Goal: Task Accomplishment & Management: Use online tool/utility

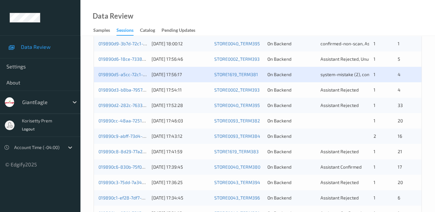
scroll to position [214, 0]
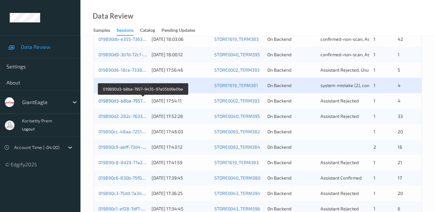
click at [125, 101] on link "019890d3-b8ba-7957-9435-97a05b99e0be" at bounding box center [142, 100] width 89 height 5
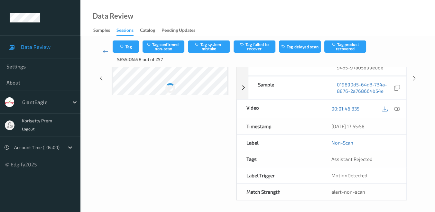
scroll to position [102, 0]
click at [104, 52] on icon at bounding box center [106, 51] width 6 height 6
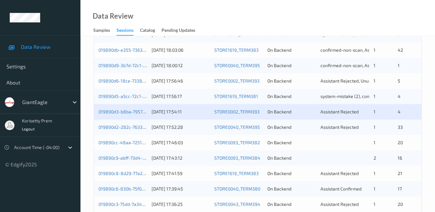
scroll to position [214, 0]
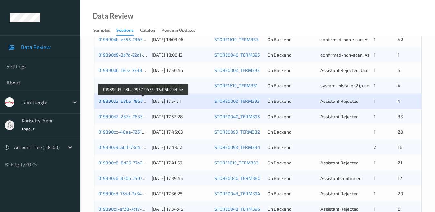
click at [123, 101] on link "019890d3-b8ba-7957-9435-97a05b99e0be" at bounding box center [142, 100] width 89 height 5
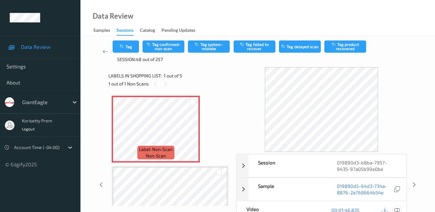
click at [398, 211] on icon at bounding box center [397, 210] width 6 height 6
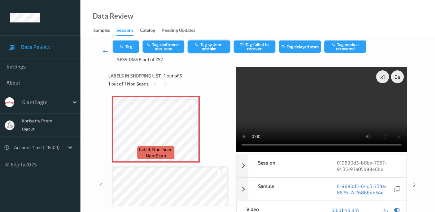
click at [205, 47] on button "Tag system-mistake" at bounding box center [209, 47] width 42 height 12
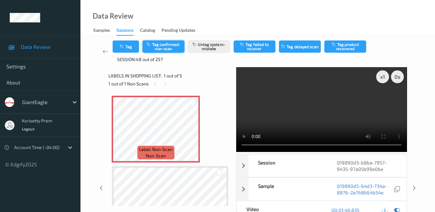
click at [163, 48] on button "Tag confirmed-non-scan" at bounding box center [163, 47] width 42 height 12
click at [130, 49] on button "Tag" at bounding box center [126, 47] width 26 height 12
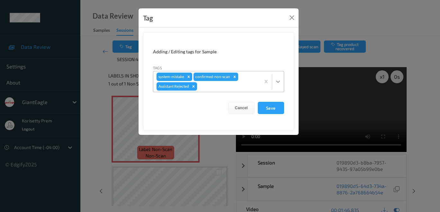
click at [278, 83] on icon at bounding box center [278, 81] width 6 height 6
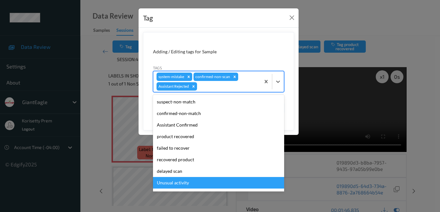
click at [196, 183] on div "Unusual activity" at bounding box center [218, 183] width 131 height 12
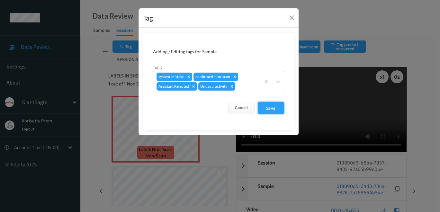
click at [270, 108] on button "Save" at bounding box center [271, 108] width 26 height 12
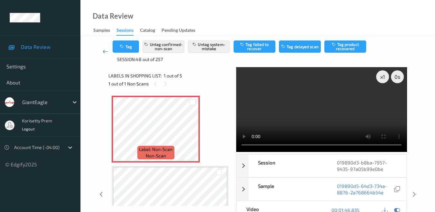
click at [105, 50] on icon at bounding box center [106, 51] width 6 height 6
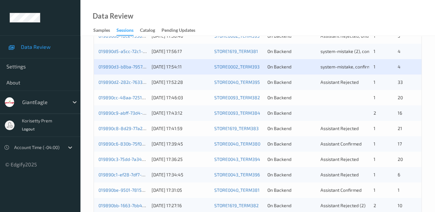
scroll to position [250, 0]
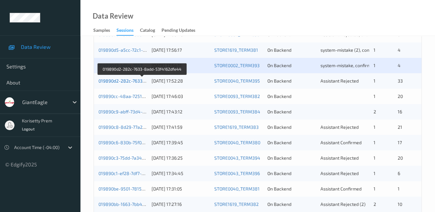
click at [123, 82] on link "019890d2-282c-7633-8add-53f4162dfe44" at bounding box center [142, 80] width 88 height 5
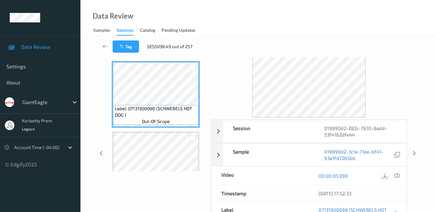
scroll to position [36, 0]
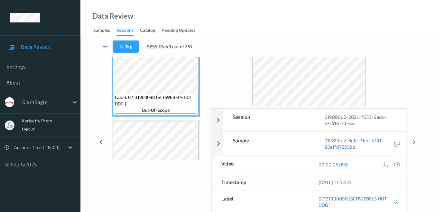
click at [398, 164] on icon at bounding box center [397, 165] width 6 height 6
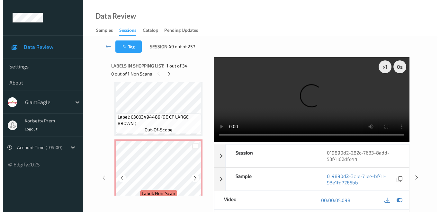
scroll to position [893, 0]
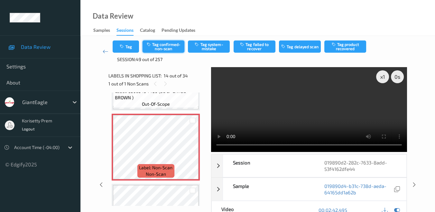
click at [167, 45] on button "Tag confirmed-non-scan" at bounding box center [163, 47] width 42 height 12
click at [127, 49] on button "Tag" at bounding box center [126, 47] width 26 height 12
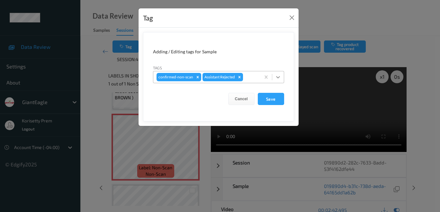
click at [279, 77] on icon at bounding box center [278, 77] width 6 height 6
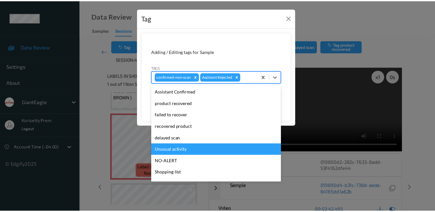
scroll to position [45, 0]
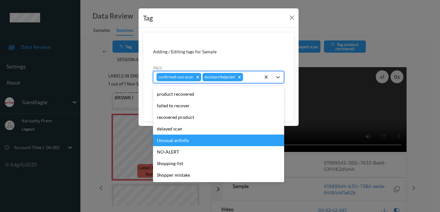
click at [185, 142] on div "Unusual activity" at bounding box center [218, 141] width 131 height 12
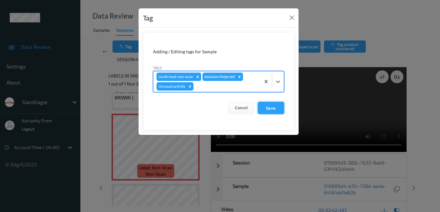
click at [272, 109] on button "Save" at bounding box center [271, 108] width 26 height 12
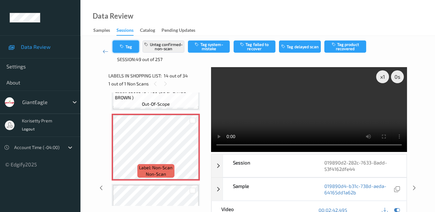
click at [133, 46] on button "Tag" at bounding box center [126, 47] width 26 height 12
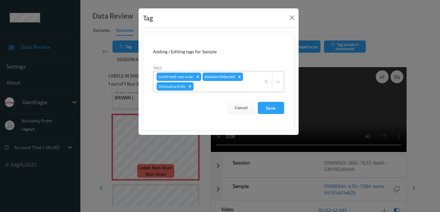
click at [190, 86] on icon "Remove Unusual activity" at bounding box center [190, 86] width 5 height 5
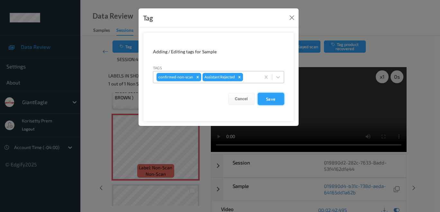
click at [272, 100] on button "Save" at bounding box center [271, 99] width 26 height 12
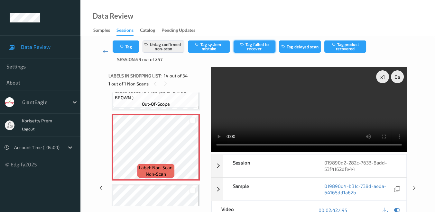
click at [256, 49] on button "Tag failed to recover" at bounding box center [254, 47] width 42 height 12
click at [104, 54] on icon at bounding box center [106, 51] width 6 height 6
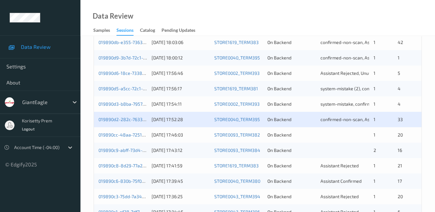
scroll to position [214, 0]
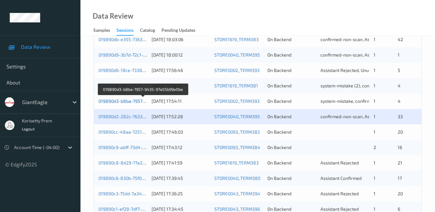
click at [131, 102] on link "019890d3-b8ba-7957-9435-97a05b99e0be" at bounding box center [142, 100] width 89 height 5
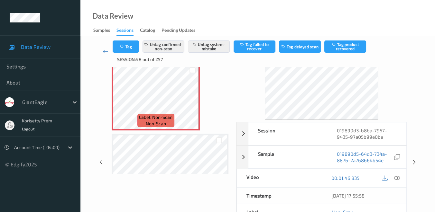
scroll to position [14, 0]
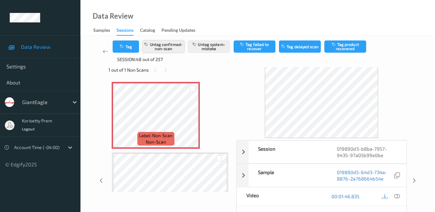
click at [174, 48] on button "Untag confirmed-non-scan" at bounding box center [163, 47] width 42 height 12
click at [131, 47] on button "Tag" at bounding box center [126, 47] width 26 height 12
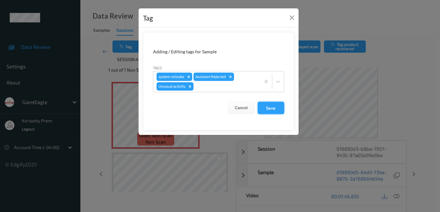
click at [272, 106] on button "Save" at bounding box center [271, 108] width 26 height 12
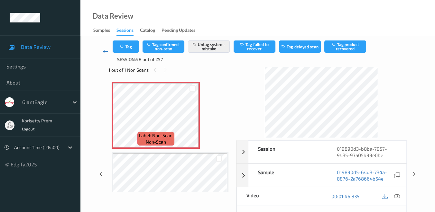
click at [105, 52] on icon at bounding box center [106, 51] width 6 height 6
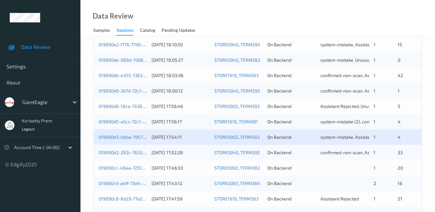
scroll to position [178, 0]
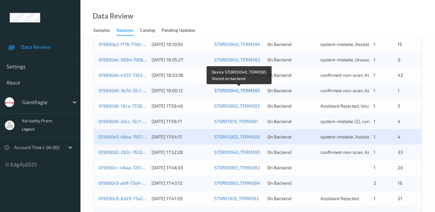
click at [228, 90] on link "STORE0040_TERM395" at bounding box center [237, 90] width 46 height 5
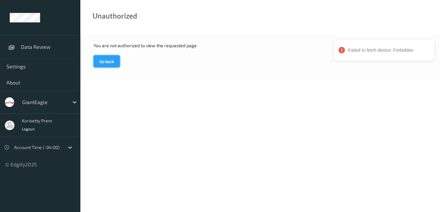
click at [98, 60] on button "Go back" at bounding box center [107, 61] width 26 height 12
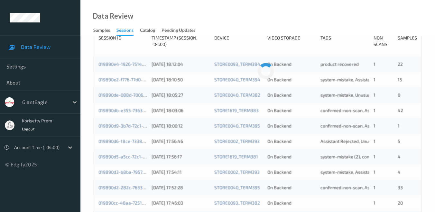
scroll to position [178, 0]
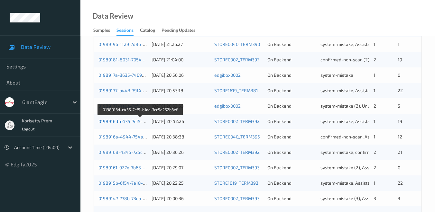
click at [127, 122] on link "0198916d-c435-7cf5-b1ea-7cc5a252b6ef" at bounding box center [140, 121] width 84 height 5
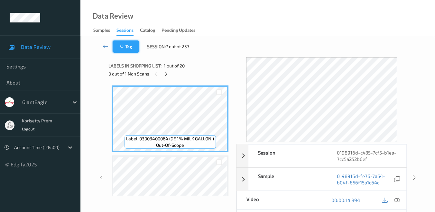
click at [125, 48] on icon "button" at bounding box center [122, 46] width 5 height 5
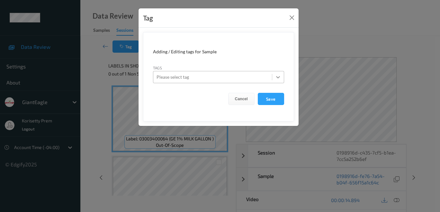
click at [280, 78] on icon at bounding box center [278, 77] width 6 height 6
click at [291, 18] on button "Close" at bounding box center [291, 17] width 9 height 9
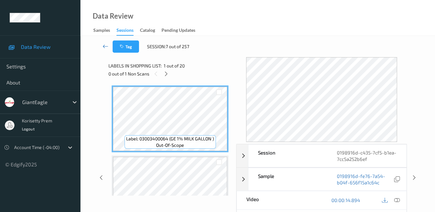
click at [104, 45] on icon at bounding box center [106, 46] width 6 height 6
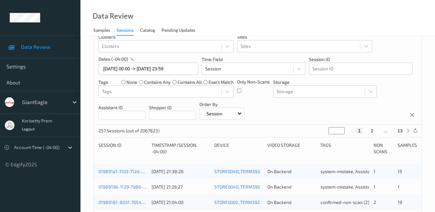
scroll to position [143, 0]
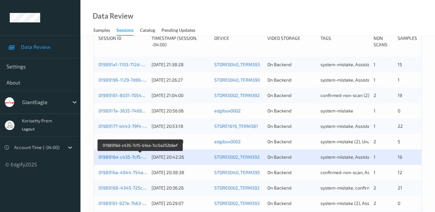
click at [130, 157] on link "0198916d-c435-7cf5-b1ea-7cc5a252b6ef" at bounding box center [140, 156] width 84 height 5
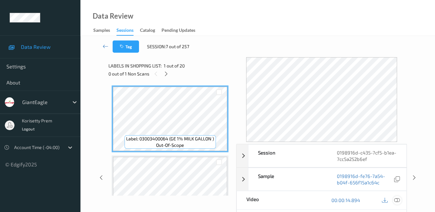
click at [396, 200] on icon at bounding box center [397, 200] width 6 height 6
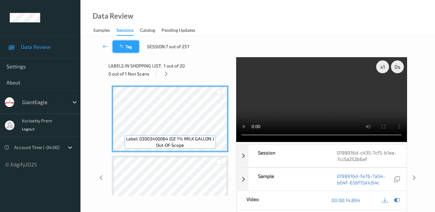
click at [131, 49] on button "Tag" at bounding box center [126, 47] width 26 height 12
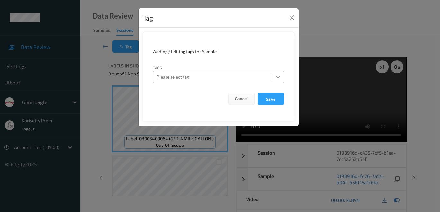
click at [278, 77] on icon at bounding box center [278, 77] width 6 height 6
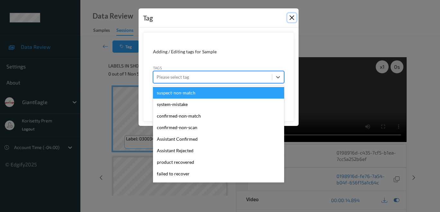
click at [293, 19] on button "Close" at bounding box center [291, 17] width 9 height 9
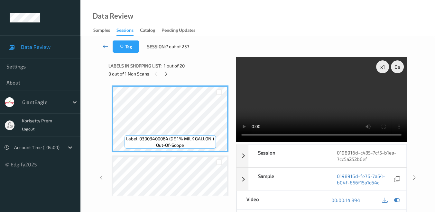
click at [106, 46] on icon at bounding box center [106, 46] width 6 height 6
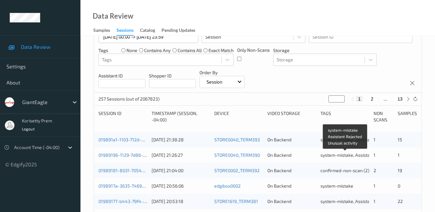
scroll to position [36, 0]
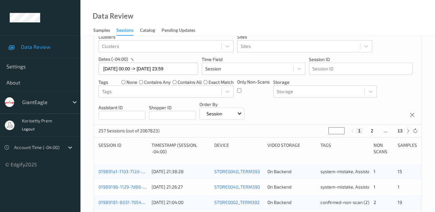
click at [407, 131] on icon at bounding box center [407, 131] width 5 height 5
type input "*"
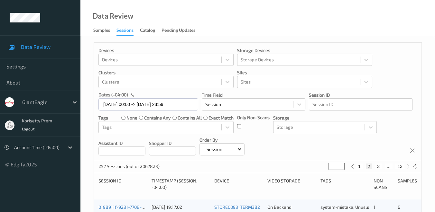
click at [378, 167] on button "3" at bounding box center [378, 167] width 6 height 6
type input "*"
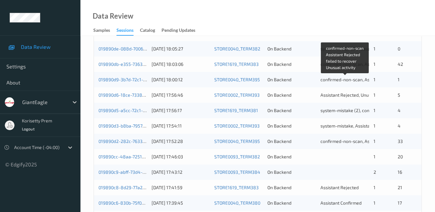
scroll to position [178, 0]
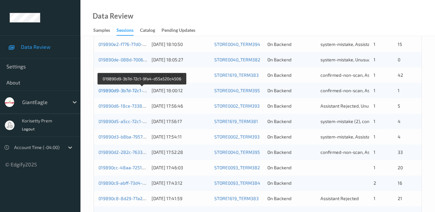
click at [113, 90] on link "019890d9-3b7d-72c1-9fa4-d55a520c4506" at bounding box center [141, 90] width 87 height 5
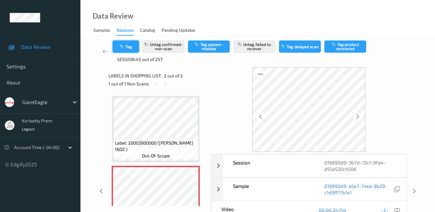
click at [128, 47] on button "Tag" at bounding box center [126, 47] width 26 height 12
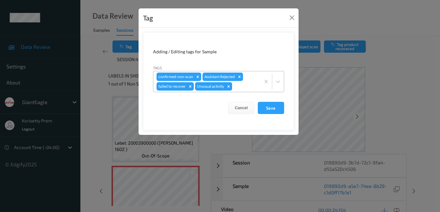
click at [228, 86] on icon "Remove Unusual activity" at bounding box center [228, 86] width 2 height 2
click at [268, 110] on button "Save" at bounding box center [271, 108] width 26 height 12
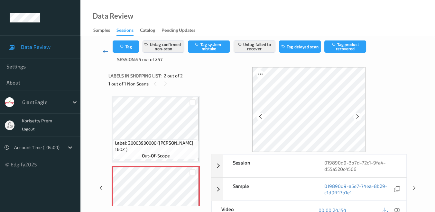
click at [105, 52] on icon at bounding box center [106, 51] width 6 height 6
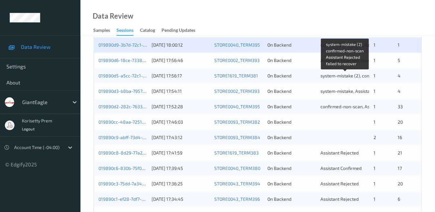
scroll to position [250, 0]
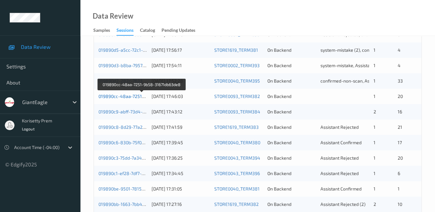
click at [109, 97] on link "019890cc-48aa-7251-9b58-31671db63de8" at bounding box center [141, 96] width 87 height 5
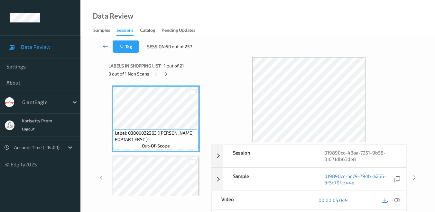
click at [397, 199] on icon at bounding box center [397, 200] width 6 height 6
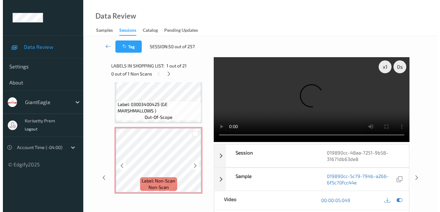
scroll to position [250, 0]
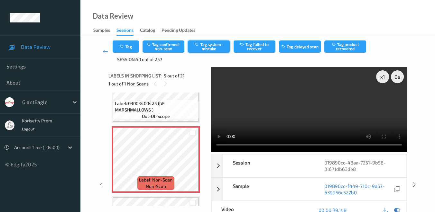
click at [219, 47] on button "Tag system-mistake" at bounding box center [209, 47] width 42 height 12
click at [129, 48] on button "Tag" at bounding box center [126, 47] width 26 height 12
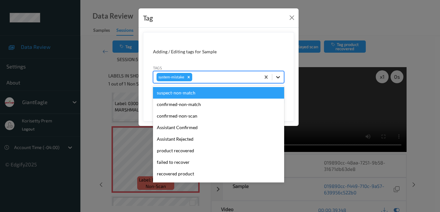
click at [280, 77] on icon at bounding box center [278, 77] width 6 height 6
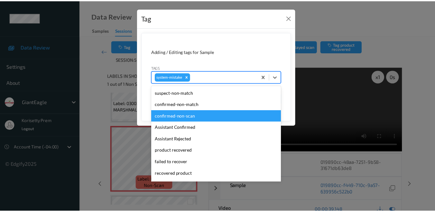
scroll to position [36, 0]
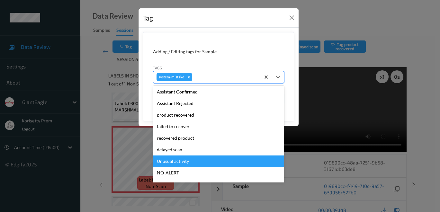
click at [198, 161] on div "Unusual activity" at bounding box center [218, 162] width 131 height 12
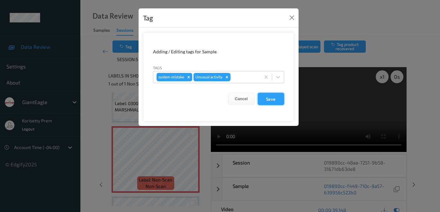
click at [270, 99] on button "Save" at bounding box center [271, 99] width 26 height 12
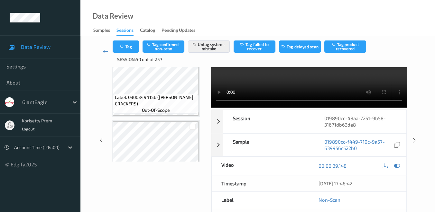
scroll to position [30, 0]
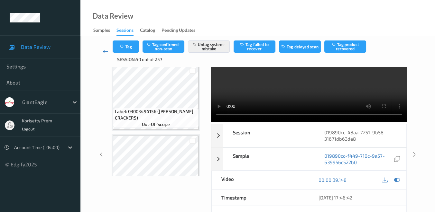
click at [106, 50] on icon at bounding box center [106, 51] width 6 height 6
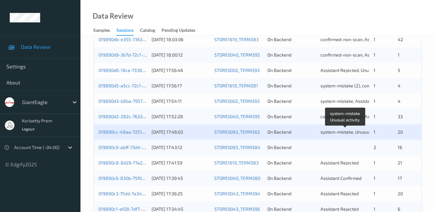
scroll to position [250, 0]
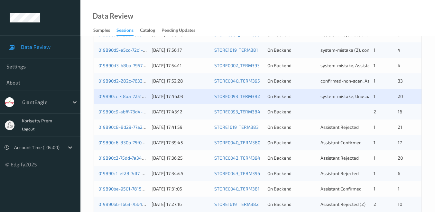
click at [108, 115] on div "019890c9-abff-73d4-830d-53e0e165b7e1 [DATE] 17:43:12 STORE0093_TERM384 On Backe…" at bounding box center [257, 111] width 327 height 15
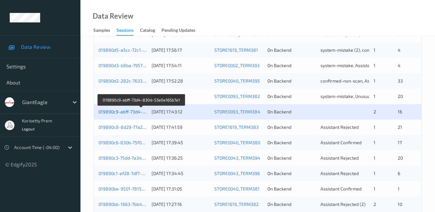
click at [112, 112] on link "019890c9-abff-73d4-830d-53e0e165b7e1" at bounding box center [141, 111] width 86 height 5
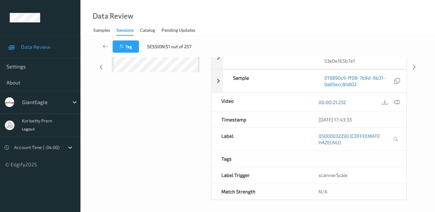
scroll to position [98, 0]
click at [398, 101] on icon at bounding box center [397, 102] width 6 height 6
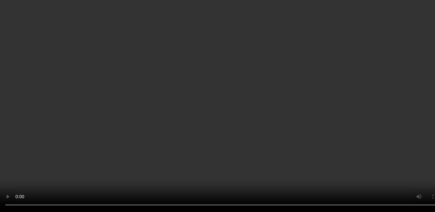
scroll to position [107, 0]
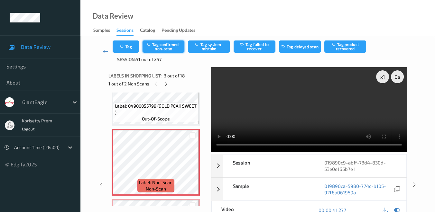
click at [167, 46] on button "Tag confirmed-non-scan" at bounding box center [163, 47] width 42 height 12
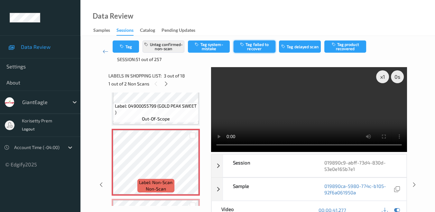
click at [254, 48] on button "Tag failed to recover" at bounding box center [254, 47] width 42 height 12
click at [104, 52] on icon at bounding box center [106, 51] width 6 height 6
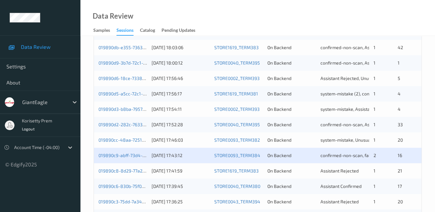
scroll to position [250, 0]
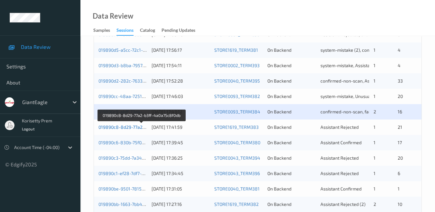
click at [117, 125] on link "019890c8-8d29-77a2-b3ff-4a0a75c8f0db" at bounding box center [141, 126] width 86 height 5
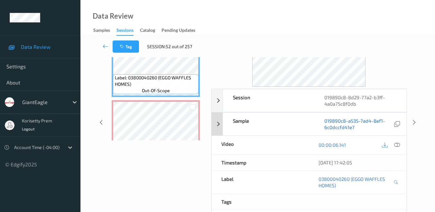
scroll to position [98, 0]
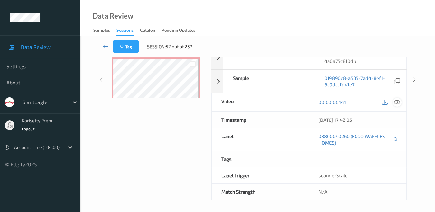
click at [397, 99] on icon at bounding box center [397, 102] width 6 height 6
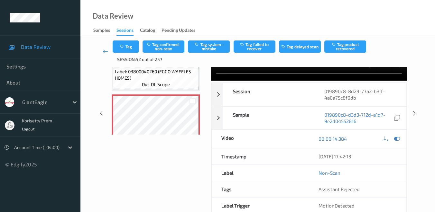
scroll to position [0, 0]
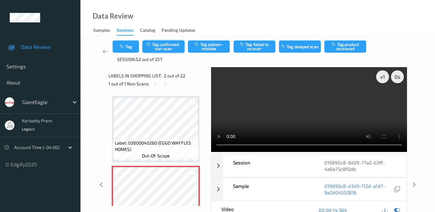
click at [165, 46] on button "Tag confirmed-non-scan" at bounding box center [163, 47] width 42 height 12
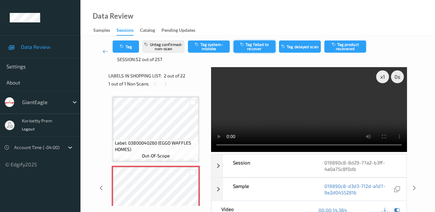
click at [266, 49] on button "Tag failed to recover" at bounding box center [254, 47] width 42 height 12
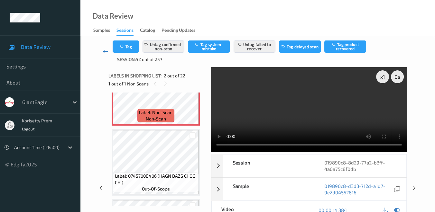
click at [105, 52] on icon at bounding box center [106, 51] width 6 height 6
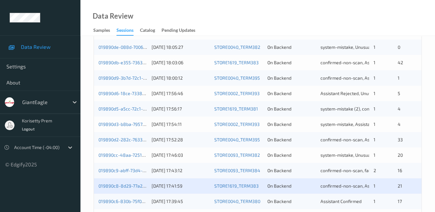
scroll to position [250, 0]
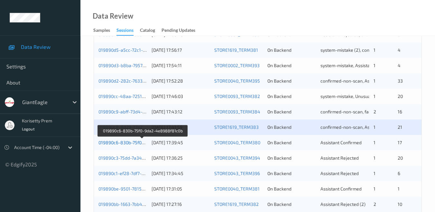
click at [119, 143] on link "019890c6-830b-75f0-9da2-4e8988f81c0b" at bounding box center [142, 142] width 88 height 5
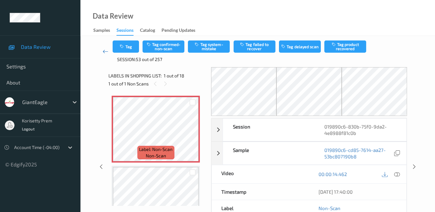
click at [104, 52] on icon at bounding box center [106, 51] width 6 height 6
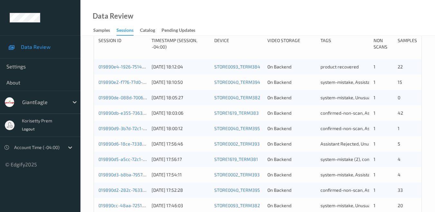
scroll to position [214, 0]
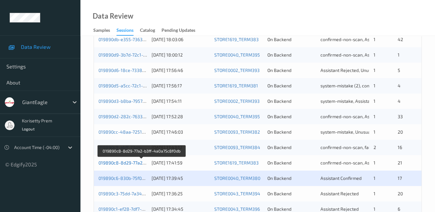
click at [115, 162] on link "019890c8-8d29-77a2-b3ff-4a0a75c8f0db" at bounding box center [141, 162] width 86 height 5
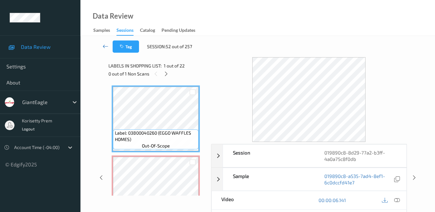
click at [104, 47] on icon at bounding box center [106, 46] width 6 height 6
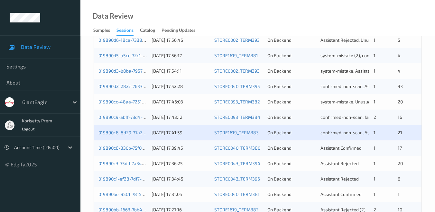
scroll to position [286, 0]
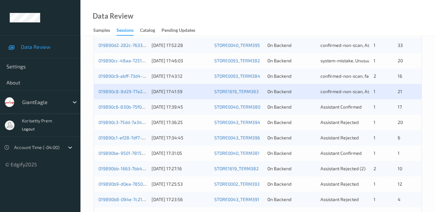
click at [124, 110] on div "019890c6-830b-75f0-9da2-4e8988f81c0b [DATE] 17:39:45 STORE0040_TERM380 On Backe…" at bounding box center [257, 106] width 327 height 15
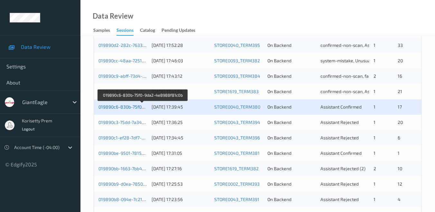
click at [116, 106] on link "019890c6-830b-75f0-9da2-4e8988f81c0b" at bounding box center [142, 106] width 88 height 5
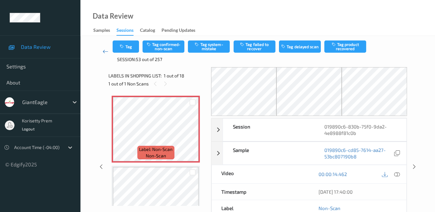
click at [104, 52] on icon at bounding box center [106, 51] width 6 height 6
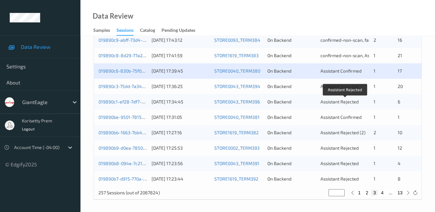
scroll to position [322, 0]
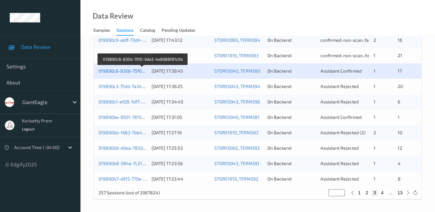
click at [122, 71] on link "019890c6-830b-75f0-9da2-4e8988f81c0b" at bounding box center [142, 70] width 88 height 5
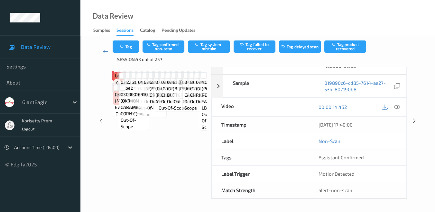
scroll to position [66, 0]
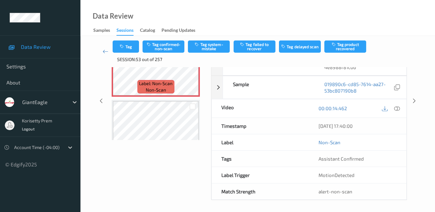
click at [284, 15] on div "Data Review Samples Sessions Catalog Pending Updates" at bounding box center [257, 18] width 354 height 36
click at [400, 105] on div at bounding box center [397, 108] width 9 height 9
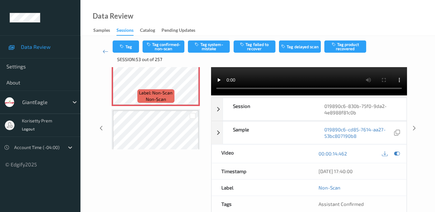
scroll to position [0, 0]
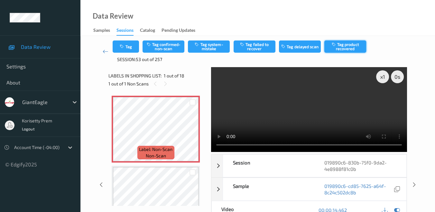
click at [341, 46] on button "Tag product recovered" at bounding box center [345, 47] width 42 height 12
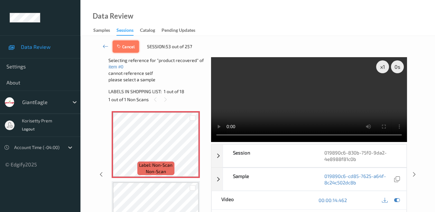
click at [125, 44] on button "Cancel" at bounding box center [126, 47] width 26 height 12
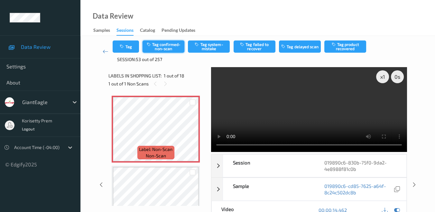
click at [163, 44] on button "Tag confirmed-non-scan" at bounding box center [163, 47] width 42 height 12
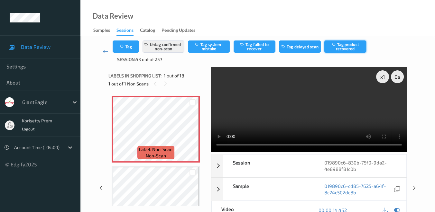
click at [349, 48] on button "Tag product recovered" at bounding box center [345, 47] width 42 height 12
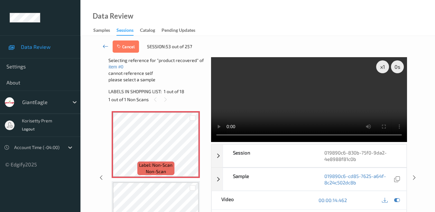
click at [103, 47] on icon at bounding box center [106, 46] width 6 height 6
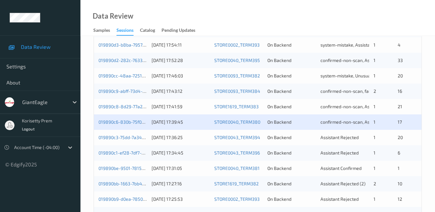
scroll to position [286, 0]
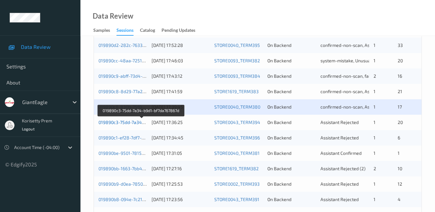
click at [129, 121] on link "019890c3-75dd-7a34-b9d1-bf7da767867d" at bounding box center [141, 122] width 86 height 5
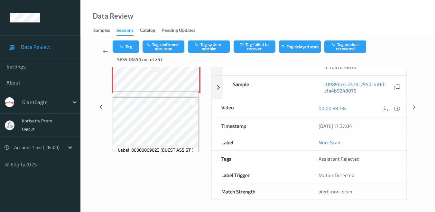
scroll to position [66, 0]
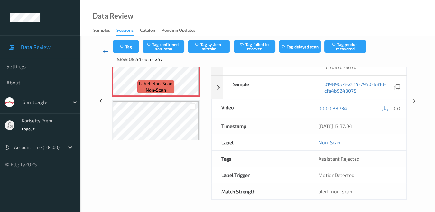
click at [105, 51] on icon at bounding box center [106, 51] width 6 height 6
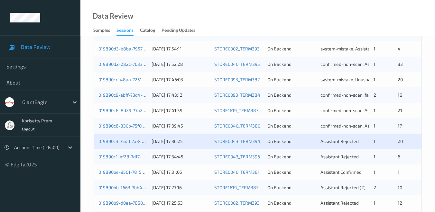
scroll to position [286, 0]
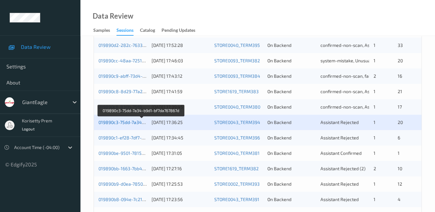
click at [125, 123] on link "019890c3-75dd-7a34-b9d1-bf7da767867d" at bounding box center [141, 122] width 86 height 5
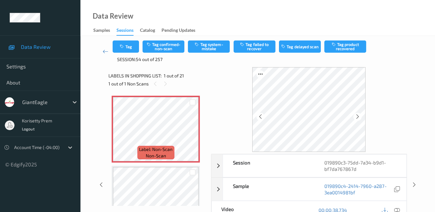
click at [397, 209] on icon at bounding box center [397, 210] width 6 height 6
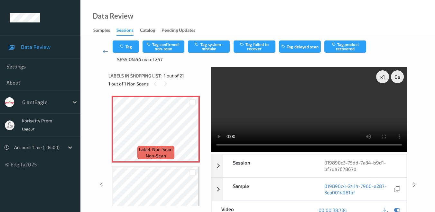
click at [382, 99] on video at bounding box center [309, 109] width 196 height 85
click at [170, 45] on button "Tag confirmed-non-scan" at bounding box center [163, 47] width 42 height 12
click at [257, 46] on button "Tag failed to recover" at bounding box center [254, 47] width 42 height 12
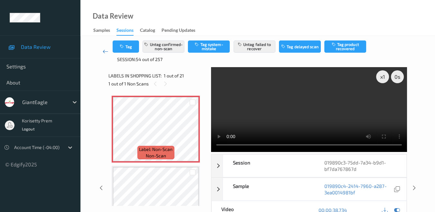
click at [103, 49] on icon at bounding box center [106, 51] width 6 height 6
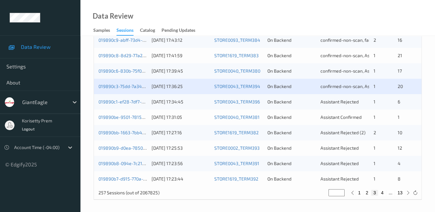
scroll to position [322, 0]
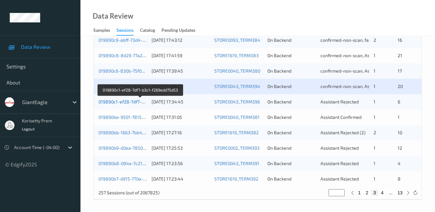
click at [126, 103] on link "019890c1-ef28-7df7-b3c1-f269edd75d53" at bounding box center [140, 101] width 84 height 5
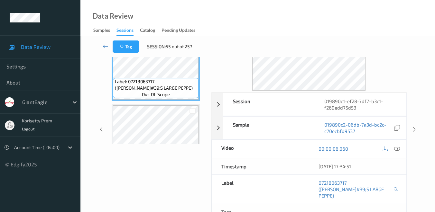
scroll to position [62, 0]
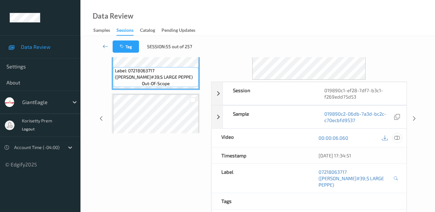
click at [397, 136] on icon at bounding box center [397, 138] width 6 height 6
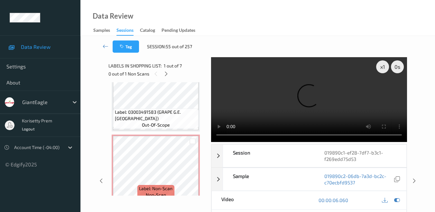
scroll to position [379, 0]
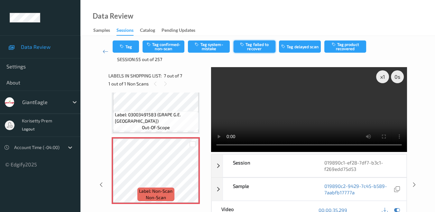
click at [256, 47] on button "Tag failed to recover" at bounding box center [254, 47] width 42 height 12
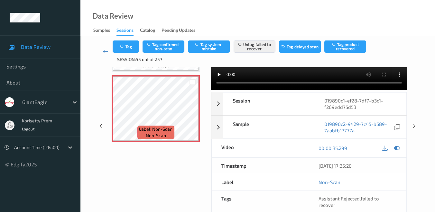
scroll to position [65, 0]
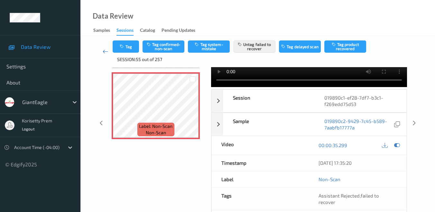
click at [103, 52] on icon at bounding box center [106, 51] width 6 height 6
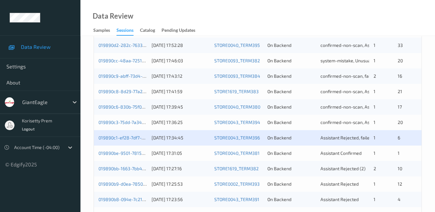
scroll to position [322, 0]
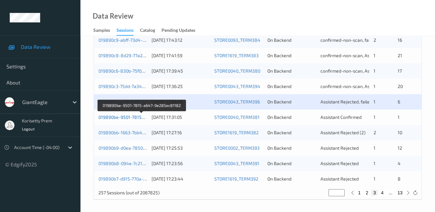
click at [129, 117] on link "019890be-9501-7815-a647-9e285ec81182" at bounding box center [141, 116] width 87 height 5
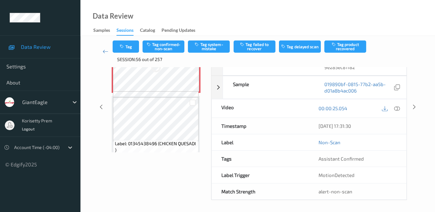
scroll to position [66, 0]
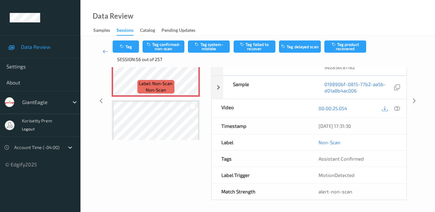
drag, startPoint x: 55, startPoint y: 29, endPoint x: 117, endPoint y: 1, distance: 68.5
click at [113, 3] on div "Data Review Settings About GiantEagle korisetty prem Logout Account Time (-04:0…" at bounding box center [217, 55] width 435 height 243
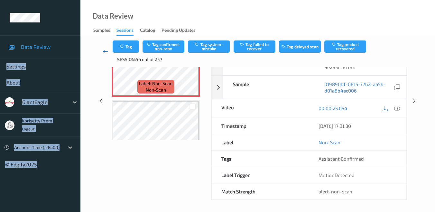
click at [104, 50] on icon at bounding box center [106, 51] width 6 height 6
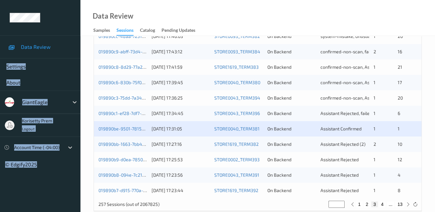
scroll to position [322, 0]
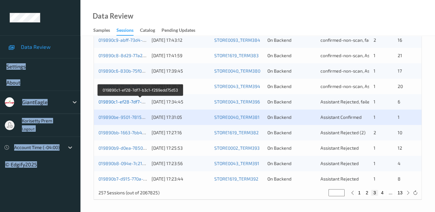
click at [121, 101] on link "019890c1-ef28-7df7-b3c1-f269edd75d53" at bounding box center [140, 101] width 84 height 5
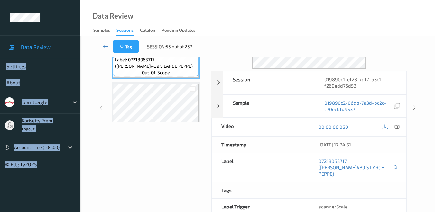
scroll to position [62, 0]
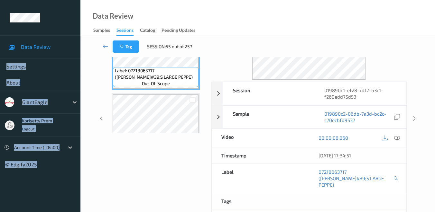
click at [54, 179] on ul "Data Review Settings About GiantEagle korisetty prem Logout Account Time (-04:0…" at bounding box center [40, 106] width 80 height 212
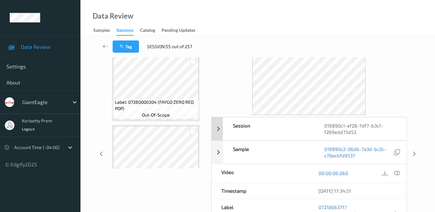
scroll to position [71, 0]
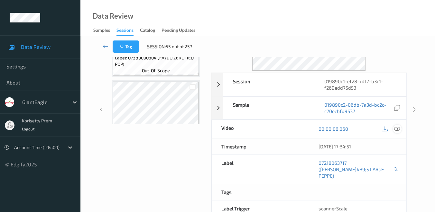
click at [396, 128] on icon at bounding box center [397, 129] width 6 height 6
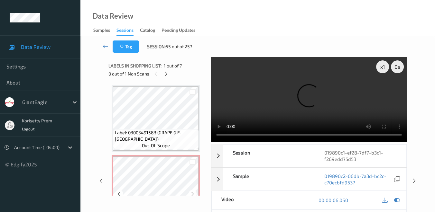
scroll to position [379, 0]
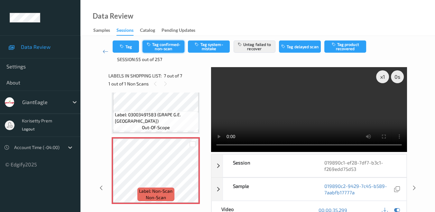
click at [160, 46] on button "Tag confirmed-non-scan" at bounding box center [163, 47] width 42 height 12
click at [104, 52] on icon at bounding box center [106, 51] width 6 height 6
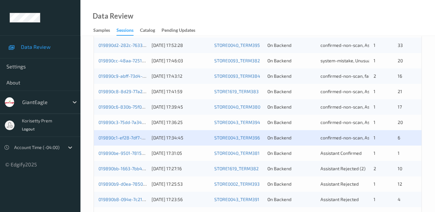
scroll to position [322, 0]
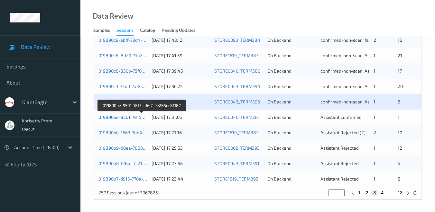
click at [117, 117] on link "019890be-9501-7815-a647-9e285ec81182" at bounding box center [141, 116] width 87 height 5
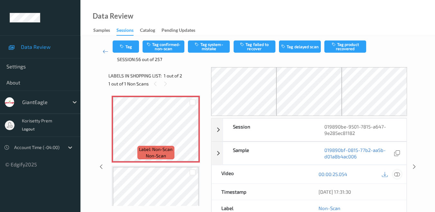
click at [398, 175] on icon at bounding box center [397, 174] width 6 height 6
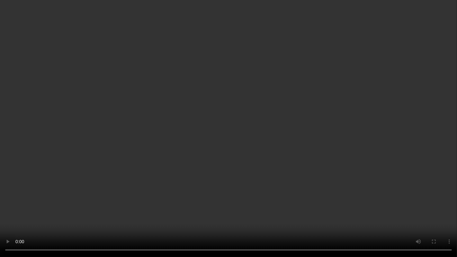
click at [381, 212] on video at bounding box center [228, 128] width 457 height 257
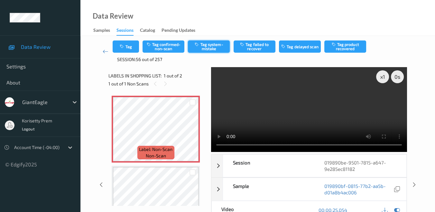
click at [213, 47] on button "Tag system-mistake" at bounding box center [209, 47] width 42 height 12
click at [128, 48] on button "Tag" at bounding box center [126, 47] width 26 height 12
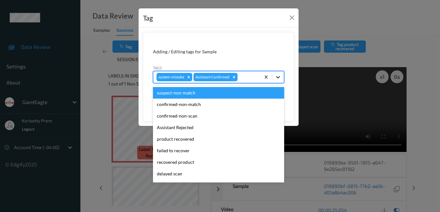
click at [279, 77] on icon at bounding box center [278, 77] width 6 height 6
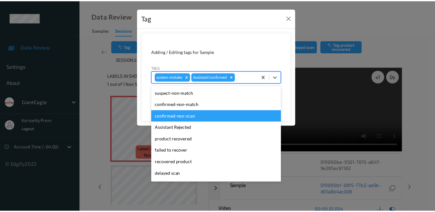
scroll to position [36, 0]
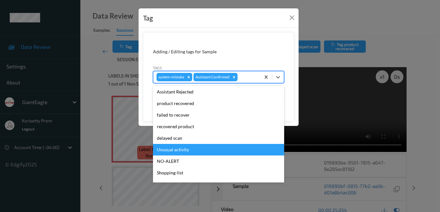
click at [193, 149] on div "Unusual activity" at bounding box center [218, 150] width 131 height 12
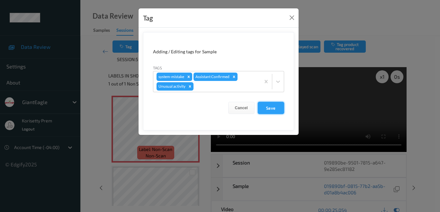
click at [275, 109] on button "Save" at bounding box center [271, 108] width 26 height 12
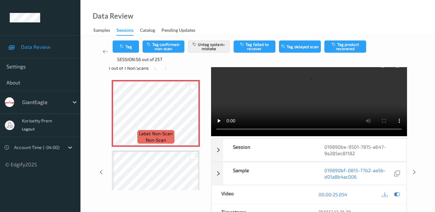
scroll to position [0, 0]
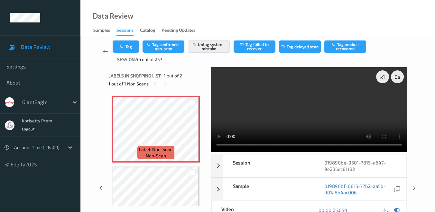
click at [105, 51] on icon at bounding box center [106, 51] width 6 height 6
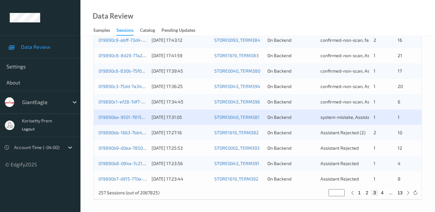
scroll to position [322, 0]
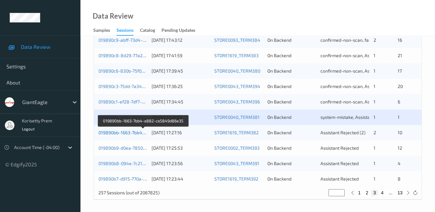
click at [121, 132] on link "019890bb-1663-7bb4-a882-ca5849d86e35" at bounding box center [143, 132] width 90 height 5
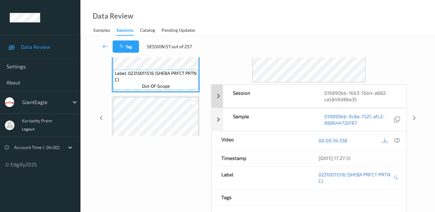
scroll to position [98, 0]
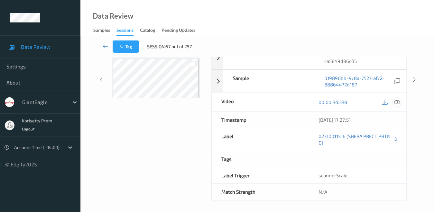
click at [399, 102] on icon at bounding box center [397, 102] width 6 height 6
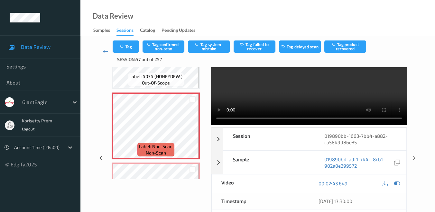
scroll to position [0, 0]
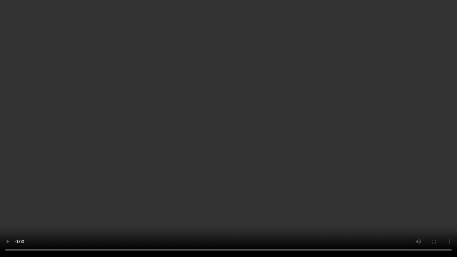
click at [40, 212] on video at bounding box center [228, 128] width 457 height 257
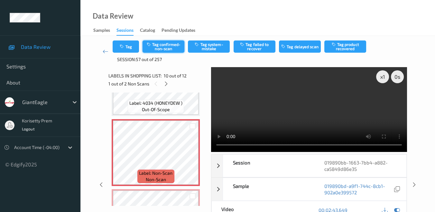
click at [165, 46] on button "Tag confirmed-non-scan" at bounding box center [163, 47] width 42 height 12
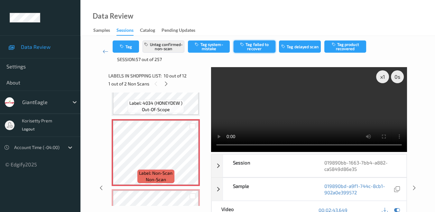
click at [253, 43] on button "Tag failed to recover" at bounding box center [254, 47] width 42 height 12
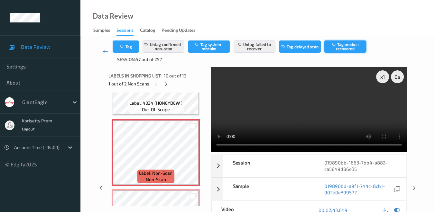
click at [345, 45] on button "Tag product recovered" at bounding box center [345, 47] width 42 height 12
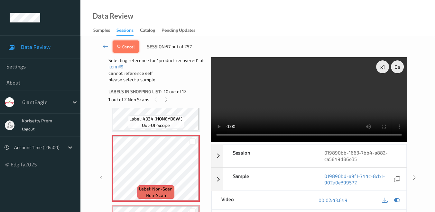
click at [132, 48] on button "Cancel" at bounding box center [126, 47] width 26 height 12
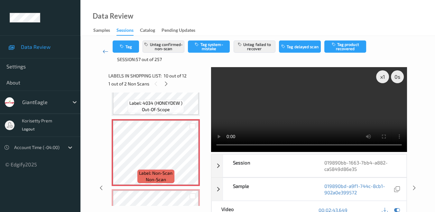
click at [103, 52] on icon at bounding box center [106, 51] width 6 height 6
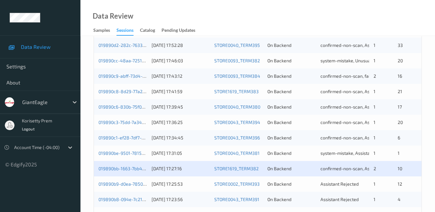
scroll to position [322, 0]
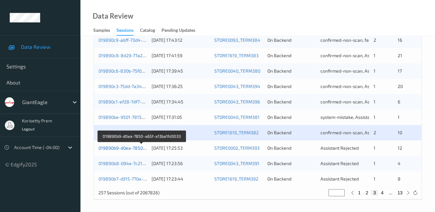
click at [114, 148] on link "019890b9-d0ea-7850-a65f-a13ba1fd3033" at bounding box center [141, 147] width 86 height 5
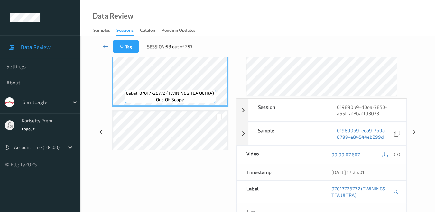
scroll to position [71, 0]
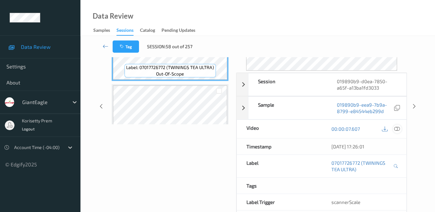
click at [394, 128] on icon at bounding box center [397, 129] width 6 height 6
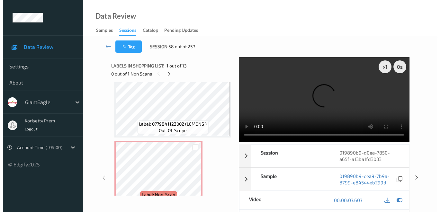
scroll to position [798, 0]
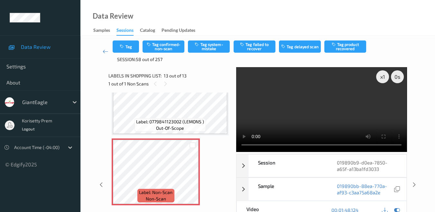
click at [340, 150] on video at bounding box center [321, 109] width 170 height 85
click at [215, 49] on button "Tag system-mistake" at bounding box center [209, 47] width 42 height 12
click at [134, 45] on button "Tag" at bounding box center [126, 47] width 26 height 12
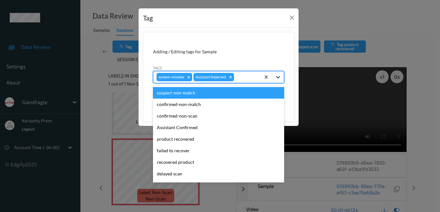
click at [277, 77] on icon at bounding box center [278, 77] width 4 height 2
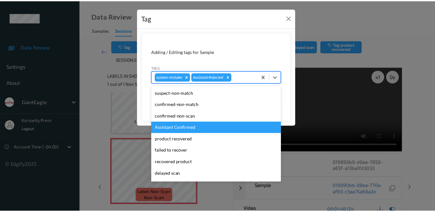
scroll to position [36, 0]
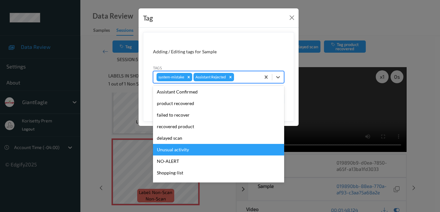
click at [191, 149] on div "Unusual activity" at bounding box center [218, 150] width 131 height 12
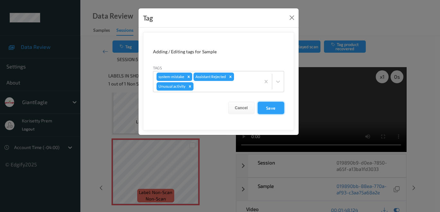
click at [274, 110] on button "Save" at bounding box center [271, 108] width 26 height 12
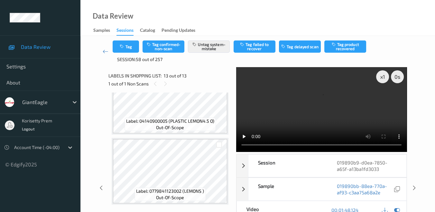
scroll to position [727, 0]
click at [104, 51] on icon at bounding box center [106, 51] width 6 height 6
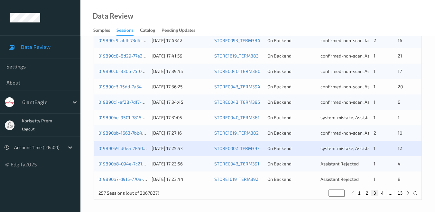
scroll to position [322, 0]
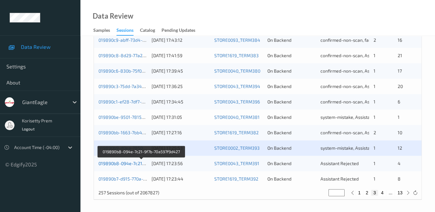
click at [113, 162] on link "019890b8-094e-7c21-9f7b-70a597f9d427" at bounding box center [141, 163] width 86 height 5
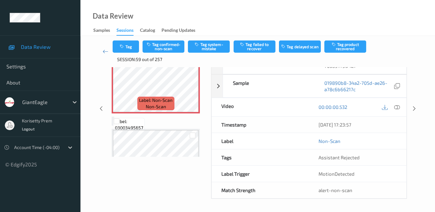
scroll to position [66, 0]
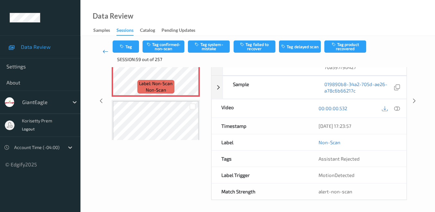
click at [103, 50] on icon at bounding box center [106, 51] width 6 height 6
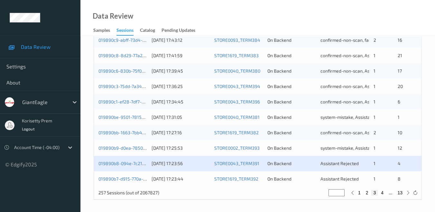
scroll to position [322, 0]
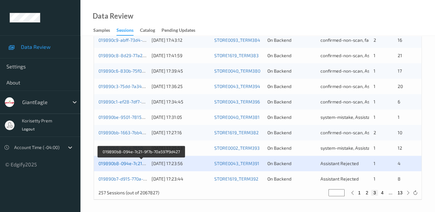
click at [124, 163] on link "019890b8-094e-7c21-9f7b-70a597f9d427" at bounding box center [141, 163] width 86 height 5
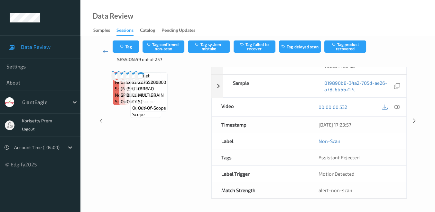
scroll to position [66, 0]
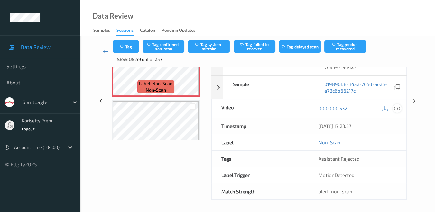
click at [395, 106] on icon at bounding box center [397, 108] width 6 height 6
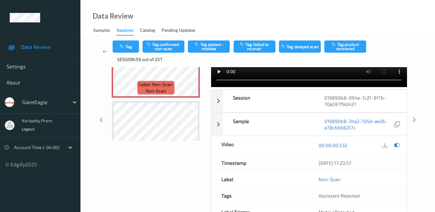
scroll to position [0, 0]
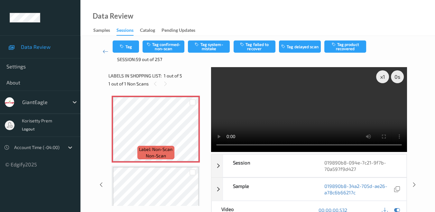
click at [224, 145] on video at bounding box center [309, 109] width 196 height 85
click at [242, 145] on video at bounding box center [309, 109] width 196 height 85
click at [171, 48] on button "Tag confirmed-non-scan" at bounding box center [163, 47] width 42 height 12
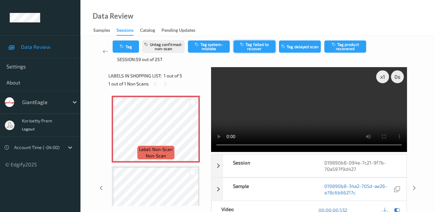
click at [263, 46] on button "Tag failed to recover" at bounding box center [254, 47] width 42 height 12
click at [103, 50] on icon at bounding box center [106, 51] width 6 height 6
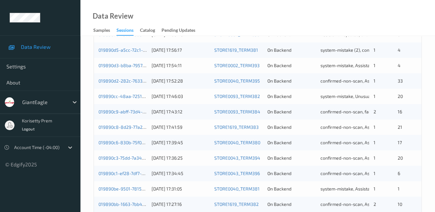
scroll to position [322, 0]
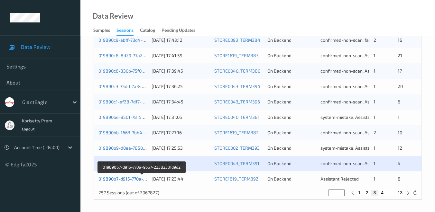
click at [119, 179] on link "019890b7-d915-770a-9bb7-23382331d9d2" at bounding box center [141, 178] width 87 height 5
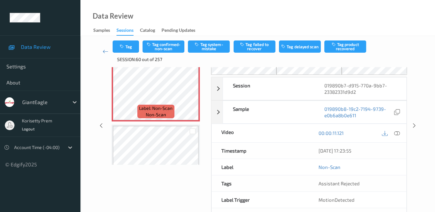
scroll to position [30, 0]
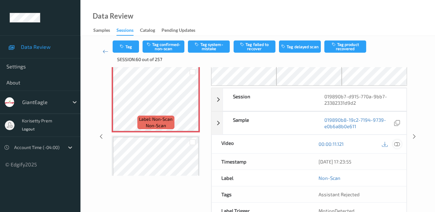
click at [396, 142] on icon at bounding box center [397, 144] width 6 height 6
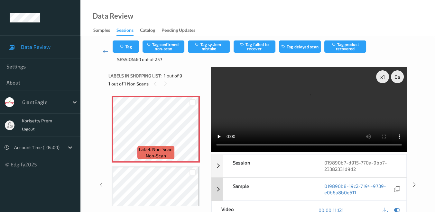
scroll to position [0, 0]
click at [167, 47] on button "Tag confirmed-non-scan" at bounding box center [163, 47] width 42 height 12
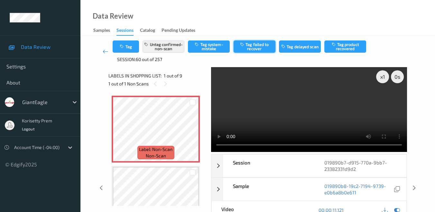
click at [261, 45] on button "Tag failed to recover" at bounding box center [254, 47] width 42 height 12
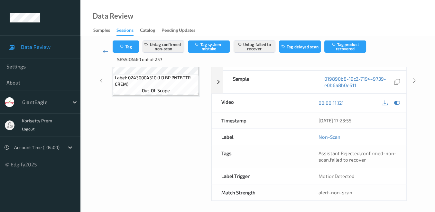
scroll to position [108, 0]
click at [103, 51] on icon at bounding box center [106, 51] width 6 height 6
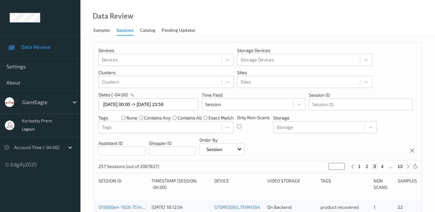
click at [409, 166] on icon at bounding box center [407, 166] width 5 height 5
type input "*"
click at [408, 166] on icon at bounding box center [407, 166] width 5 height 5
type input "*"
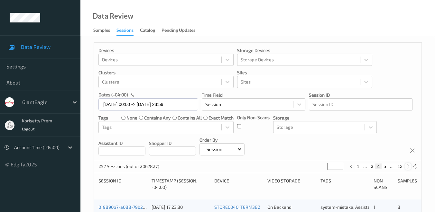
type input "*"
click at [408, 166] on icon at bounding box center [407, 166] width 5 height 5
type input "*"
click at [408, 166] on icon at bounding box center [407, 166] width 5 height 5
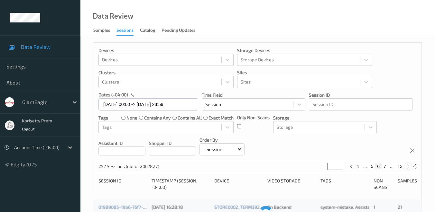
type input "*"
click at [408, 166] on icon at bounding box center [407, 166] width 5 height 5
type input "*"
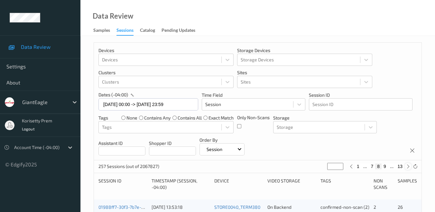
click at [408, 166] on icon at bounding box center [407, 166] width 5 height 5
type input "*"
click at [386, 166] on button "10" at bounding box center [383, 167] width 9 height 6
type input "**"
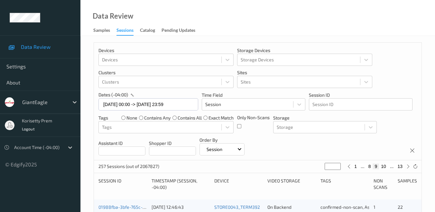
type input "**"
click at [376, 166] on button "10" at bounding box center [374, 167] width 9 height 6
click at [375, 167] on button "10" at bounding box center [374, 167] width 9 height 6
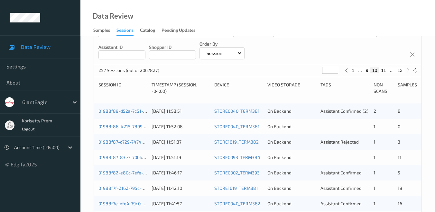
scroll to position [107, 0]
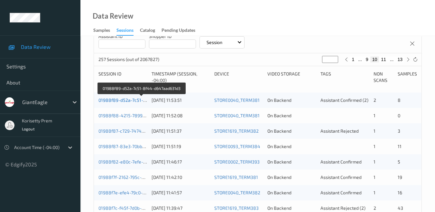
click at [122, 100] on link "01988f89-d52a-7c51-8f44-d647aad631d3" at bounding box center [141, 99] width 87 height 5
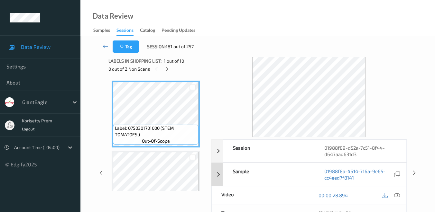
scroll to position [36, 0]
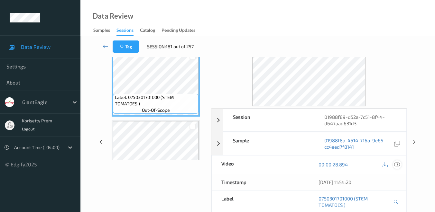
click at [398, 163] on icon at bounding box center [397, 165] width 6 height 6
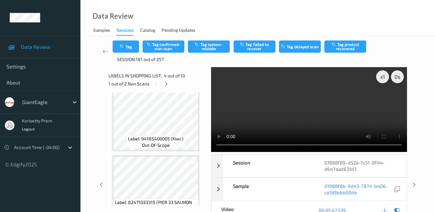
scroll to position [588, 0]
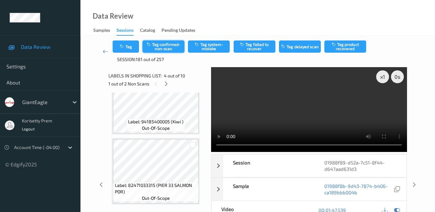
click at [166, 44] on button "Tag confirmed-non-scan" at bounding box center [163, 47] width 42 height 12
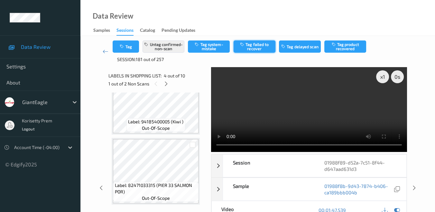
click at [264, 47] on button "Tag failed to recover" at bounding box center [254, 47] width 42 height 12
click at [105, 51] on icon at bounding box center [106, 51] width 6 height 6
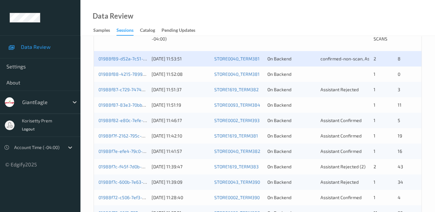
scroll to position [107, 0]
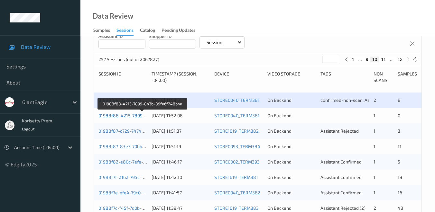
click at [131, 116] on link "01988f88-4215-7899-8a3b-89fe6f248bae" at bounding box center [142, 115] width 88 height 5
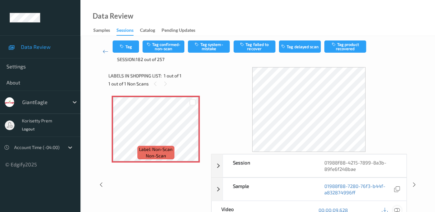
click at [396, 209] on icon at bounding box center [397, 210] width 6 height 6
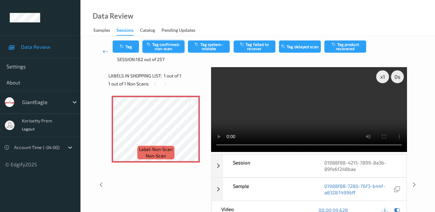
click at [172, 46] on button "Tag confirmed-non-scan" at bounding box center [163, 47] width 42 height 12
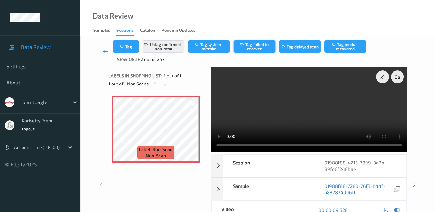
click at [259, 48] on button "Tag failed to recover" at bounding box center [254, 47] width 42 height 12
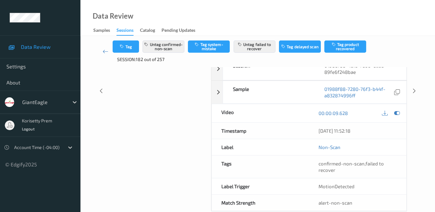
scroll to position [107, 0]
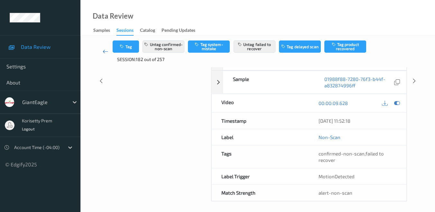
click at [105, 50] on icon at bounding box center [106, 51] width 6 height 6
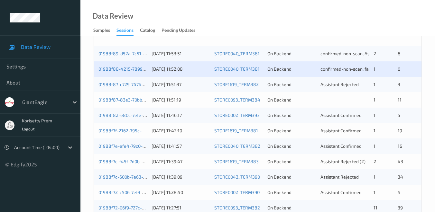
scroll to position [143, 0]
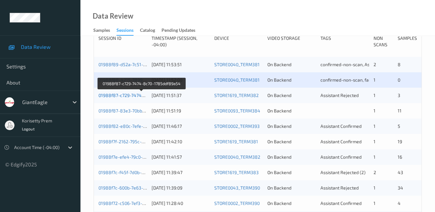
click at [124, 95] on link "01988f87-c729-7474-8c70-1785ddf89a54" at bounding box center [141, 95] width 87 height 5
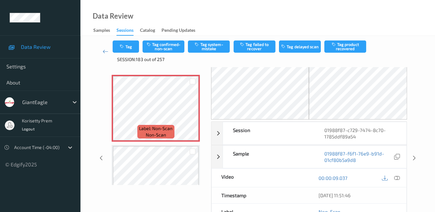
scroll to position [19, 0]
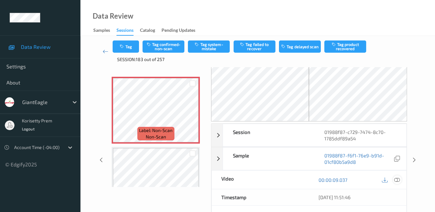
click at [397, 179] on icon at bounding box center [397, 180] width 6 height 6
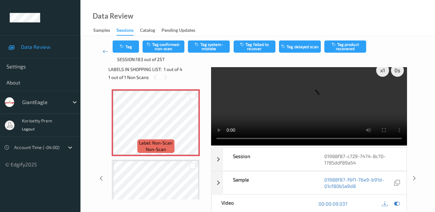
scroll to position [0, 0]
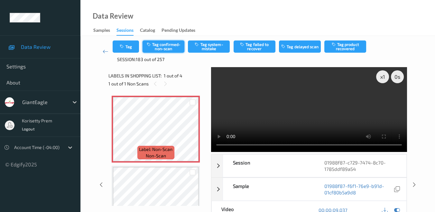
click at [161, 47] on button "Tag confirmed-non-scan" at bounding box center [163, 47] width 42 height 12
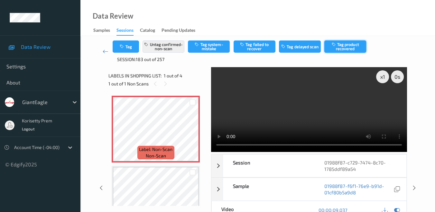
click at [350, 48] on button "Tag product recovered" at bounding box center [345, 47] width 42 height 12
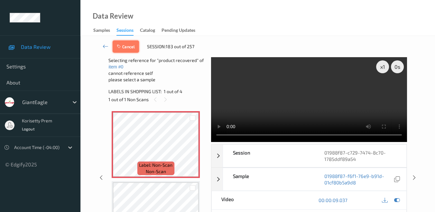
click at [127, 45] on button "Cancel" at bounding box center [126, 47] width 26 height 12
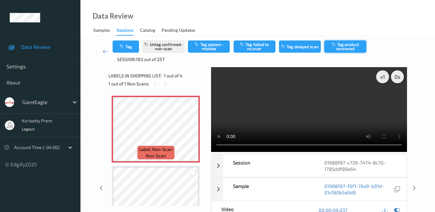
click at [343, 47] on button "Tag product recovered" at bounding box center [345, 47] width 42 height 12
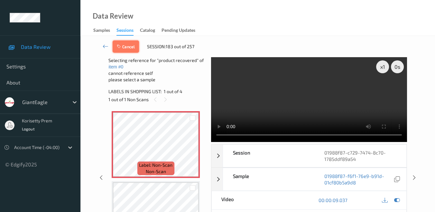
click at [119, 44] on icon "button" at bounding box center [119, 46] width 5 height 5
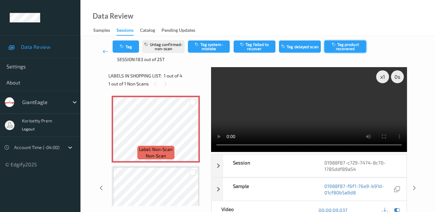
click at [345, 47] on button "Tag product recovered" at bounding box center [345, 47] width 42 height 12
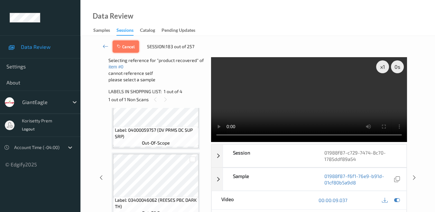
click at [133, 42] on button "Cancel" at bounding box center [126, 47] width 26 height 12
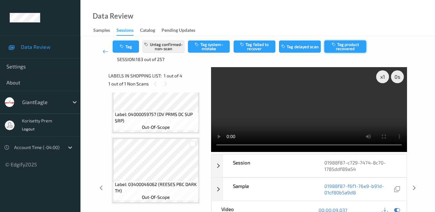
click at [346, 44] on button "Tag product recovered" at bounding box center [345, 47] width 42 height 12
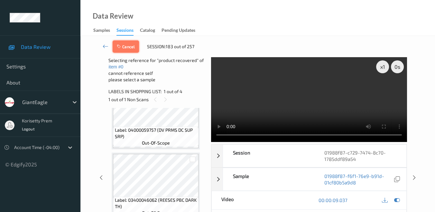
click at [131, 46] on button "Cancel" at bounding box center [126, 47] width 26 height 12
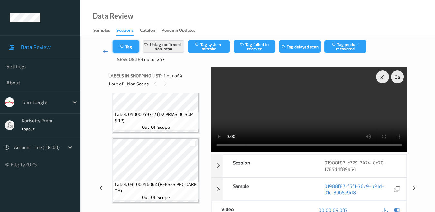
click at [131, 46] on button "Tag" at bounding box center [126, 47] width 26 height 12
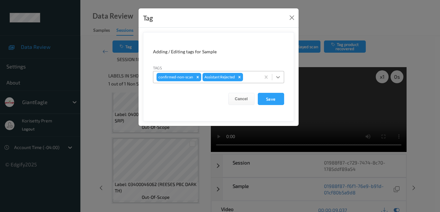
click at [278, 77] on icon at bounding box center [278, 77] width 4 height 2
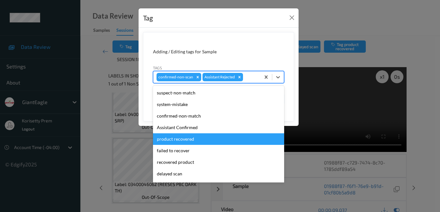
click at [219, 137] on div "product recovered" at bounding box center [218, 139] width 131 height 12
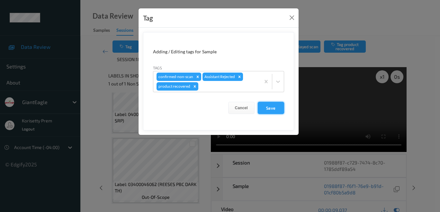
click at [270, 106] on button "Save" at bounding box center [271, 108] width 26 height 12
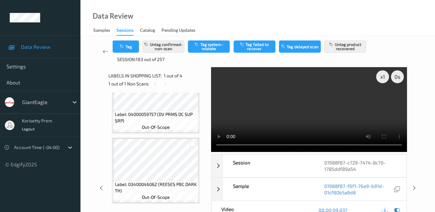
click at [101, 54] on link at bounding box center [105, 52] width 14 height 22
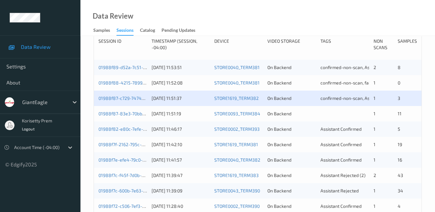
scroll to position [143, 0]
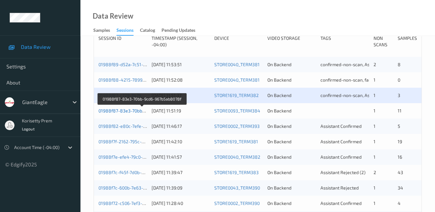
click at [115, 111] on link "01988f87-83e3-70bb-9cd6-967b5ab8078f" at bounding box center [141, 110] width 87 height 5
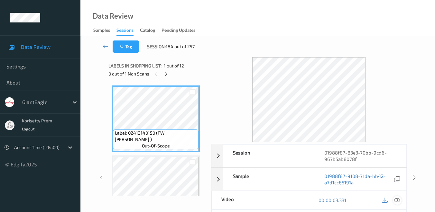
click at [397, 198] on icon at bounding box center [397, 200] width 6 height 6
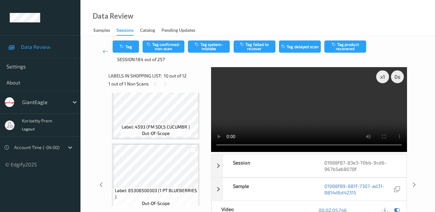
scroll to position [728, 0]
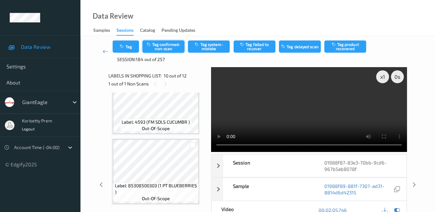
click at [171, 44] on button "Tag confirmed-non-scan" at bounding box center [163, 47] width 42 height 12
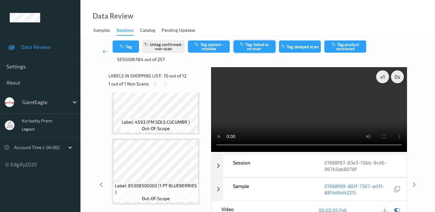
click at [262, 48] on button "Tag failed to recover" at bounding box center [254, 47] width 42 height 12
click at [103, 51] on icon at bounding box center [106, 51] width 6 height 6
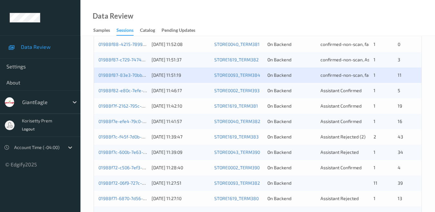
scroll to position [143, 0]
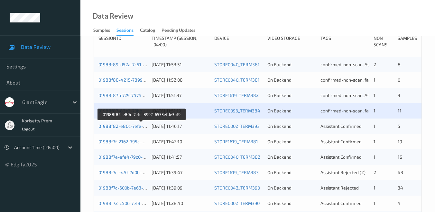
click at [118, 127] on link "01988f82-e80c-7efe-8992-6553efde3bf9" at bounding box center [141, 125] width 86 height 5
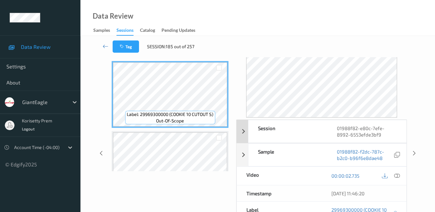
scroll to position [36, 0]
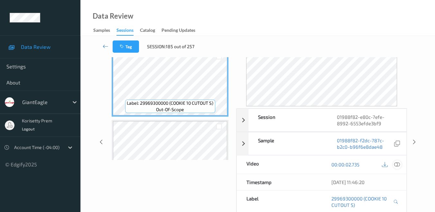
click at [399, 163] on icon at bounding box center [397, 165] width 6 height 6
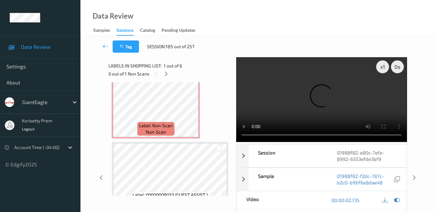
scroll to position [143, 0]
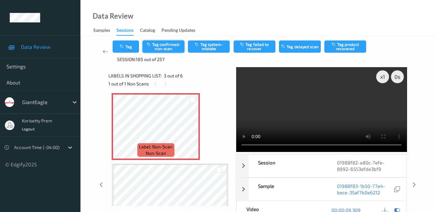
click at [173, 48] on button "Tag confirmed-non-scan" at bounding box center [163, 47] width 42 height 12
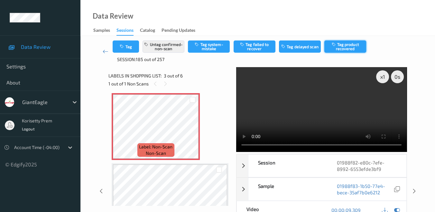
click at [351, 48] on button "Tag product recovered" at bounding box center [345, 47] width 42 height 12
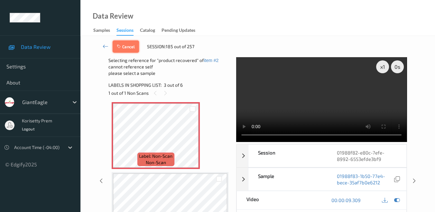
click at [131, 45] on button "Cancel" at bounding box center [126, 47] width 26 height 12
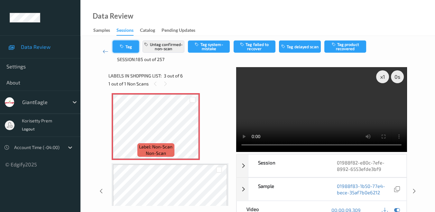
click at [135, 47] on button "Tag" at bounding box center [126, 47] width 26 height 12
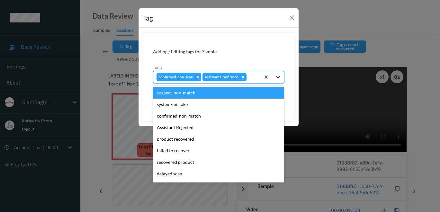
click at [278, 77] on icon at bounding box center [278, 77] width 4 height 2
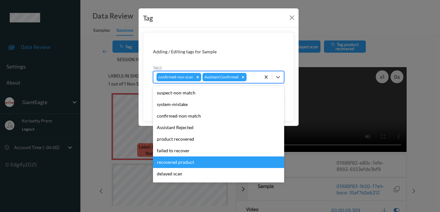
click at [196, 164] on div "recovered product" at bounding box center [218, 163] width 131 height 12
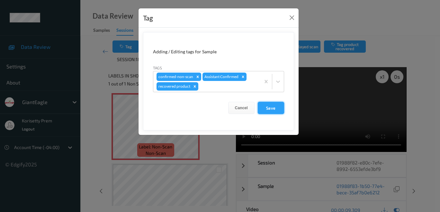
click at [272, 109] on button "Save" at bounding box center [271, 108] width 26 height 12
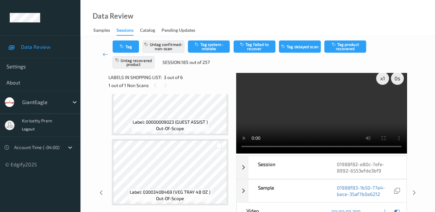
scroll to position [0, 0]
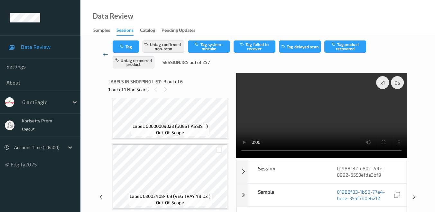
click at [106, 55] on icon at bounding box center [106, 54] width 6 height 6
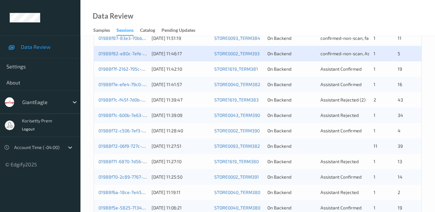
scroll to position [214, 0]
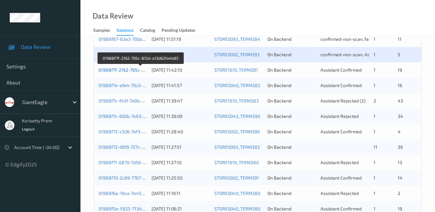
click at [122, 72] on link "01988f7f-2162-795c-812d-a13d62fa4b85" at bounding box center [140, 69] width 85 height 5
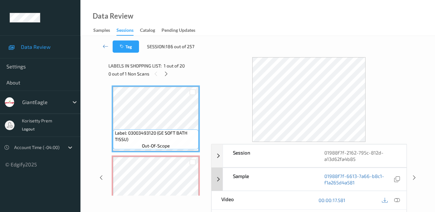
scroll to position [36, 0]
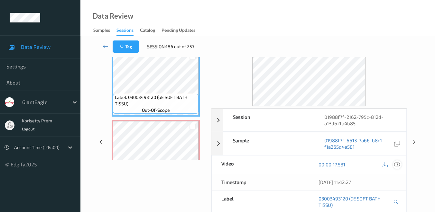
click at [398, 163] on icon at bounding box center [397, 165] width 6 height 6
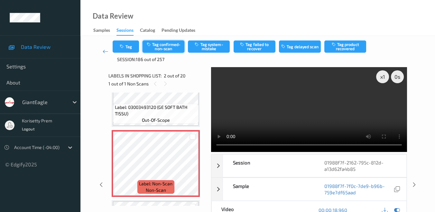
click at [165, 47] on button "Tag confirmed-non-scan" at bounding box center [163, 47] width 42 height 12
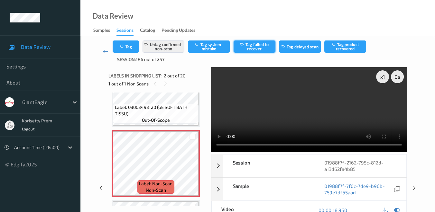
click at [258, 48] on button "Tag failed to recover" at bounding box center [254, 47] width 42 height 12
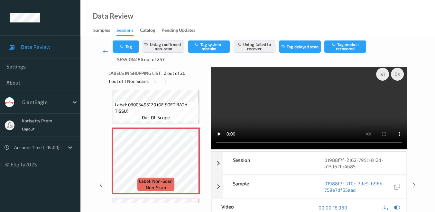
scroll to position [0, 0]
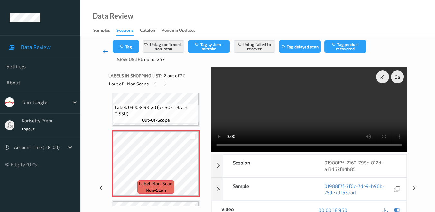
click at [103, 49] on icon at bounding box center [106, 51] width 6 height 6
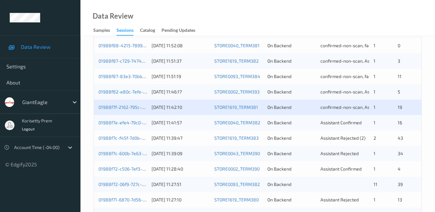
scroll to position [178, 0]
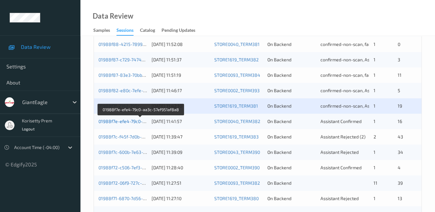
click at [122, 123] on link "01988f7e-efe4-79c0-aa3c-57ef951af8a8" at bounding box center [140, 121] width 85 height 5
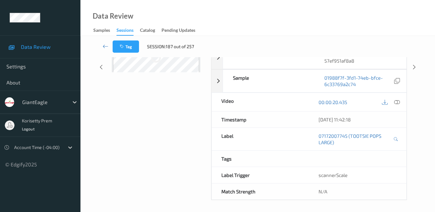
scroll to position [98, 0]
click at [397, 100] on icon at bounding box center [397, 102] width 6 height 6
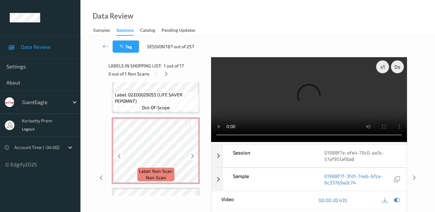
scroll to position [214, 0]
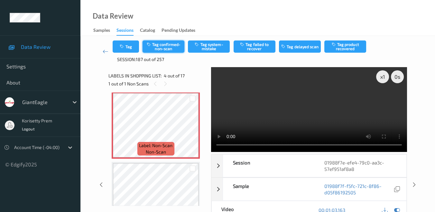
click at [166, 46] on button "Tag confirmed-non-scan" at bounding box center [163, 47] width 42 height 12
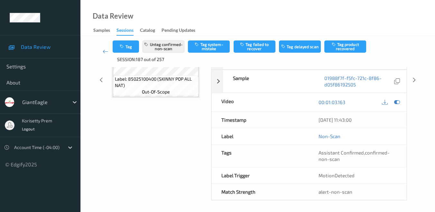
scroll to position [108, 0]
click at [104, 52] on icon at bounding box center [106, 51] width 6 height 6
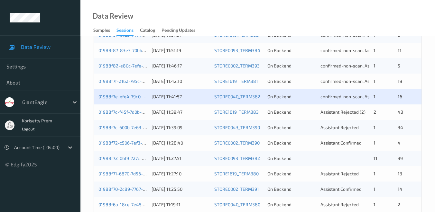
scroll to position [214, 0]
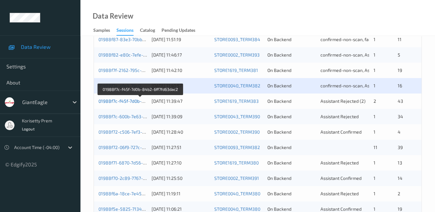
click at [123, 102] on link "01988f7c-f45f-7d0b-84b2-6ff7fd63dac2" at bounding box center [139, 100] width 83 height 5
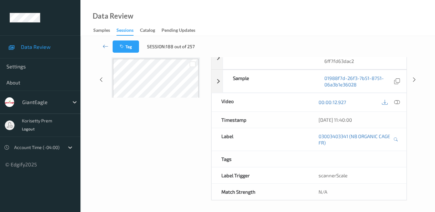
scroll to position [62, 0]
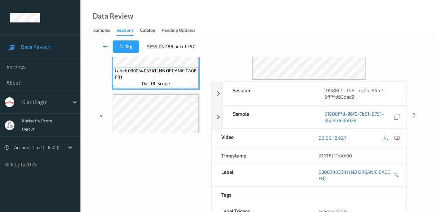
click at [397, 135] on icon at bounding box center [397, 138] width 6 height 6
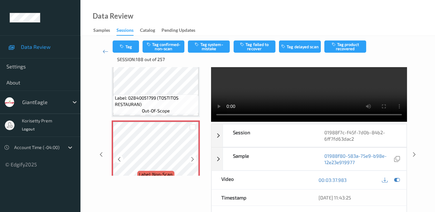
scroll to position [2036, 0]
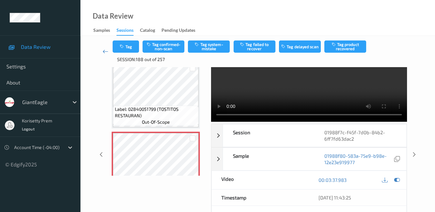
click at [103, 50] on icon at bounding box center [106, 51] width 6 height 6
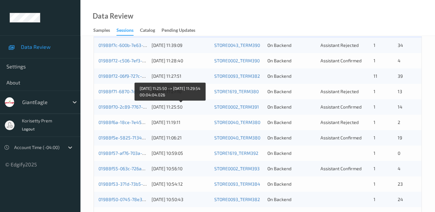
scroll to position [250, 0]
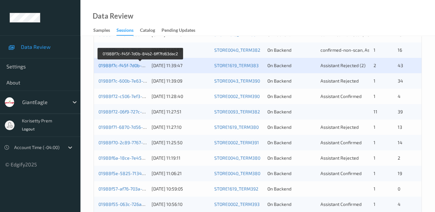
click at [121, 65] on link "01988f7c-f45f-7d0b-84b2-6ff7fd63dac2" at bounding box center [139, 65] width 83 height 5
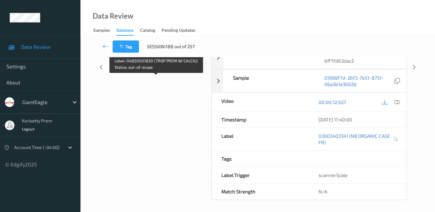
scroll to position [98, 0]
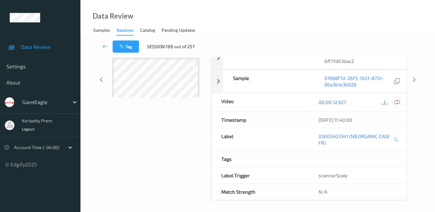
click at [396, 102] on icon at bounding box center [397, 102] width 6 height 6
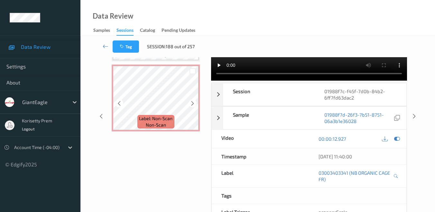
scroll to position [1929, 0]
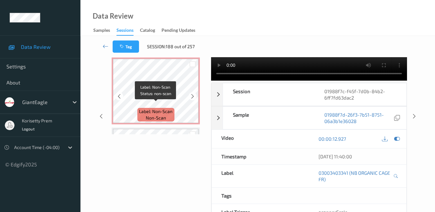
click at [152, 115] on span "non-scan" at bounding box center [156, 118] width 20 height 6
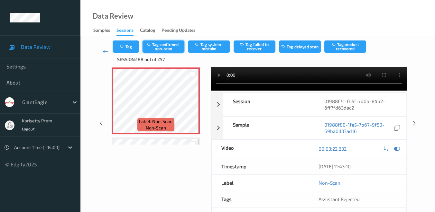
click at [161, 47] on button "Tag confirmed-non-scan" at bounding box center [163, 47] width 42 height 12
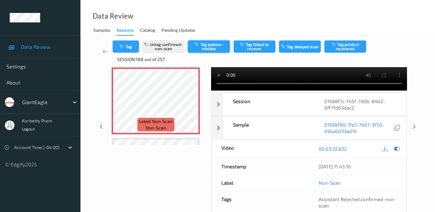
click at [213, 45] on button "Tag system-mistake" at bounding box center [209, 47] width 42 height 12
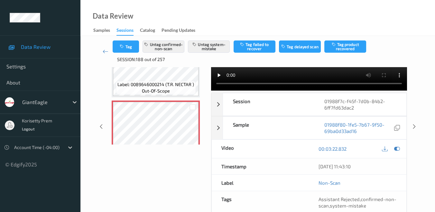
scroll to position [1858, 0]
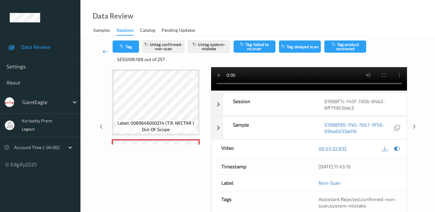
click at [105, 52] on icon at bounding box center [106, 51] width 6 height 6
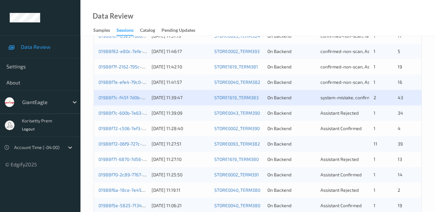
scroll to position [250, 0]
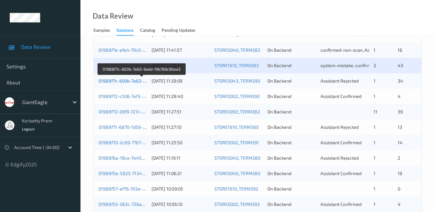
click at [116, 80] on link "01988f7c-600b-7e63-9add-f9b769c90ea3" at bounding box center [141, 80] width 86 height 5
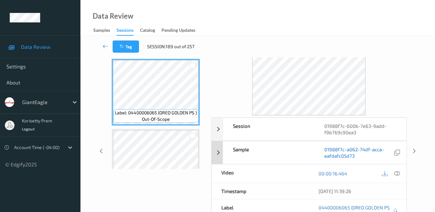
scroll to position [98, 0]
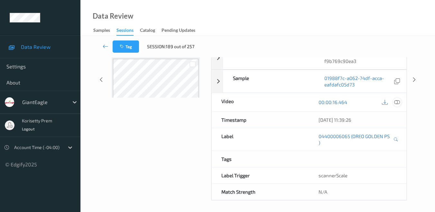
click at [396, 102] on icon at bounding box center [397, 102] width 6 height 6
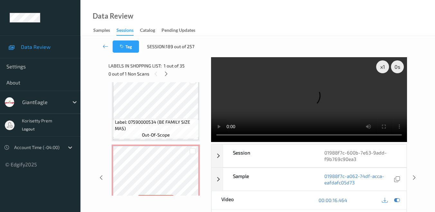
scroll to position [750, 0]
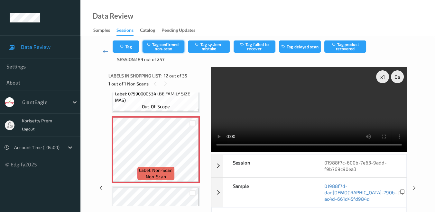
click at [161, 44] on button "Tag confirmed-non-scan" at bounding box center [163, 47] width 42 height 12
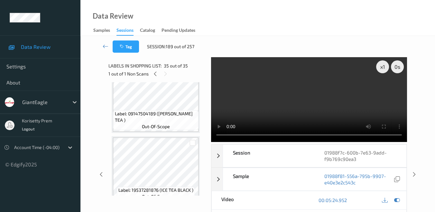
scroll to position [1800, 0]
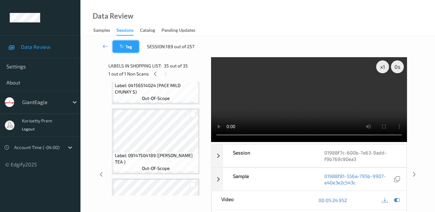
click at [134, 50] on button "Tag" at bounding box center [126, 47] width 26 height 12
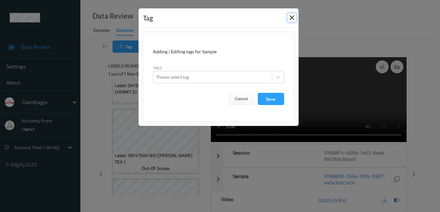
click at [293, 20] on button "Close" at bounding box center [291, 17] width 9 height 9
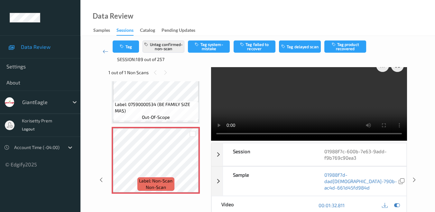
scroll to position [0, 0]
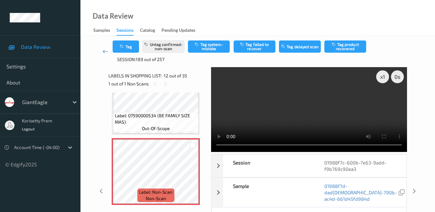
click at [103, 51] on icon at bounding box center [106, 51] width 6 height 6
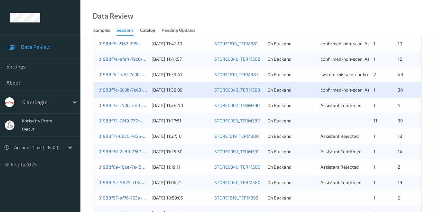
scroll to position [250, 0]
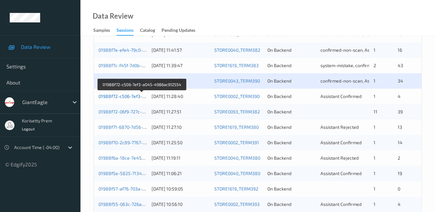
click at [122, 97] on link "01988f72-c506-7ef3-a045-4986ac912554" at bounding box center [141, 96] width 87 height 5
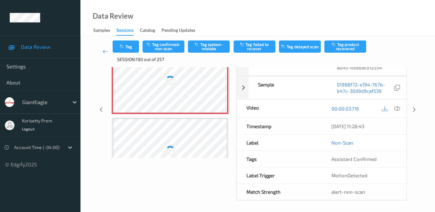
scroll to position [59, 0]
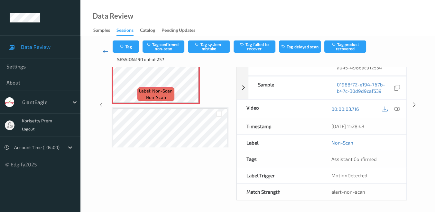
click at [103, 51] on icon at bounding box center [106, 51] width 6 height 6
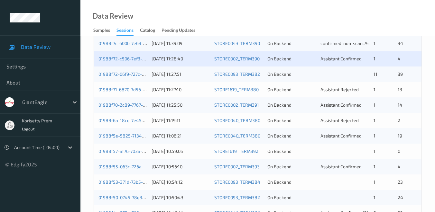
scroll to position [250, 0]
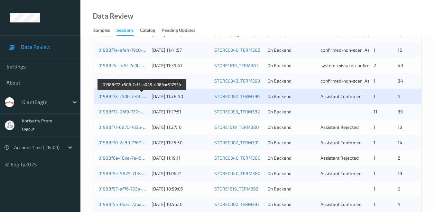
click at [121, 97] on link "01988f72-c506-7ef3-a045-4986ac912554" at bounding box center [141, 96] width 87 height 5
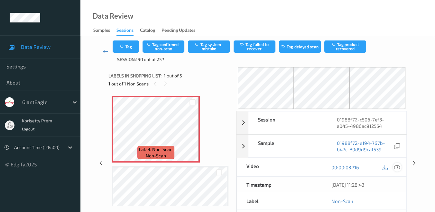
click at [398, 167] on icon at bounding box center [397, 167] width 6 height 6
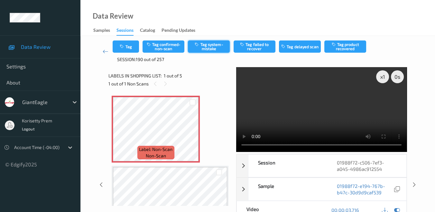
click at [213, 44] on button "Tag system-mistake" at bounding box center [209, 47] width 42 height 12
click at [126, 45] on button "Tag" at bounding box center [126, 47] width 26 height 12
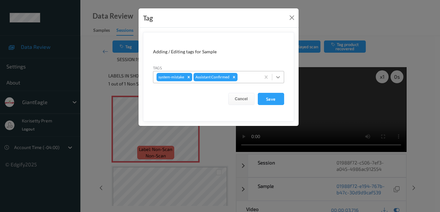
click at [278, 77] on icon at bounding box center [278, 77] width 4 height 2
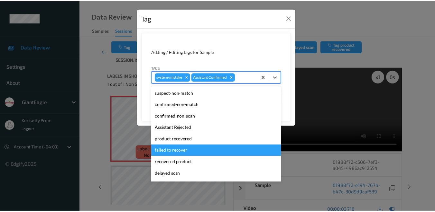
scroll to position [36, 0]
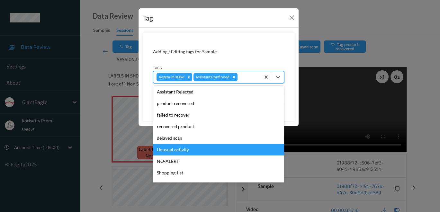
click at [204, 148] on div "Unusual activity" at bounding box center [218, 150] width 131 height 12
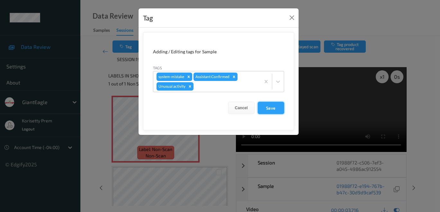
click at [269, 109] on button "Save" at bounding box center [271, 108] width 26 height 12
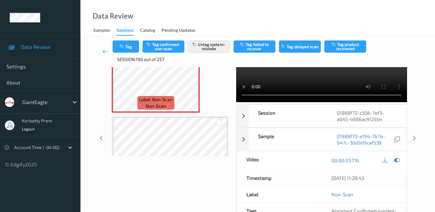
scroll to position [1, 0]
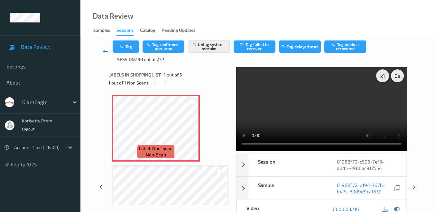
click at [106, 52] on icon at bounding box center [106, 51] width 6 height 6
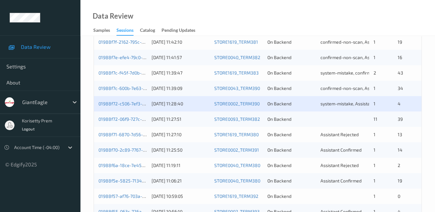
scroll to position [250, 0]
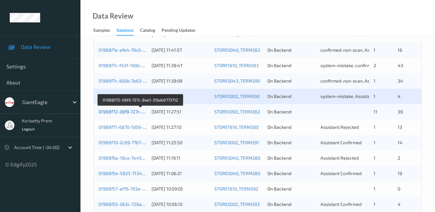
click at [122, 110] on link "01988f72-06f9-727c-8ae1-31bab0773712" at bounding box center [140, 111] width 84 height 5
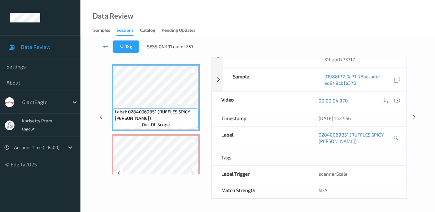
scroll to position [98, 0]
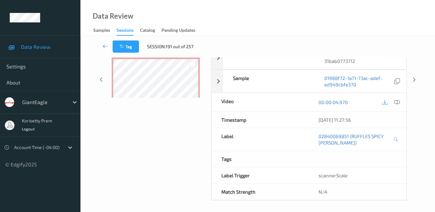
click at [381, 22] on div "Data Review Samples Sessions Catalog Pending Updates" at bounding box center [257, 18] width 354 height 36
click at [397, 100] on icon at bounding box center [397, 102] width 6 height 6
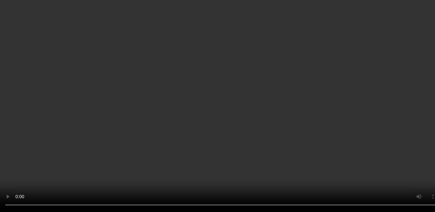
scroll to position [0, 0]
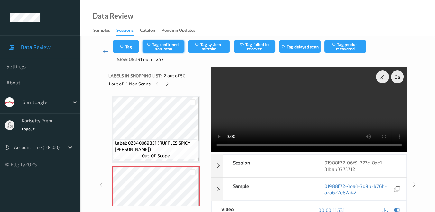
click at [169, 47] on button "Tag confirmed-non-scan" at bounding box center [163, 47] width 42 height 12
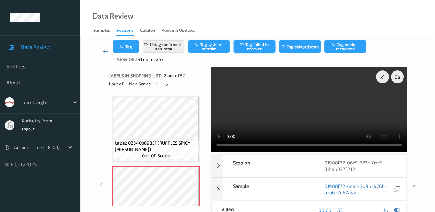
click at [259, 46] on button "Tag failed to recover" at bounding box center [254, 47] width 42 height 12
click at [105, 51] on icon at bounding box center [106, 51] width 6 height 6
